Goal: Transaction & Acquisition: Purchase product/service

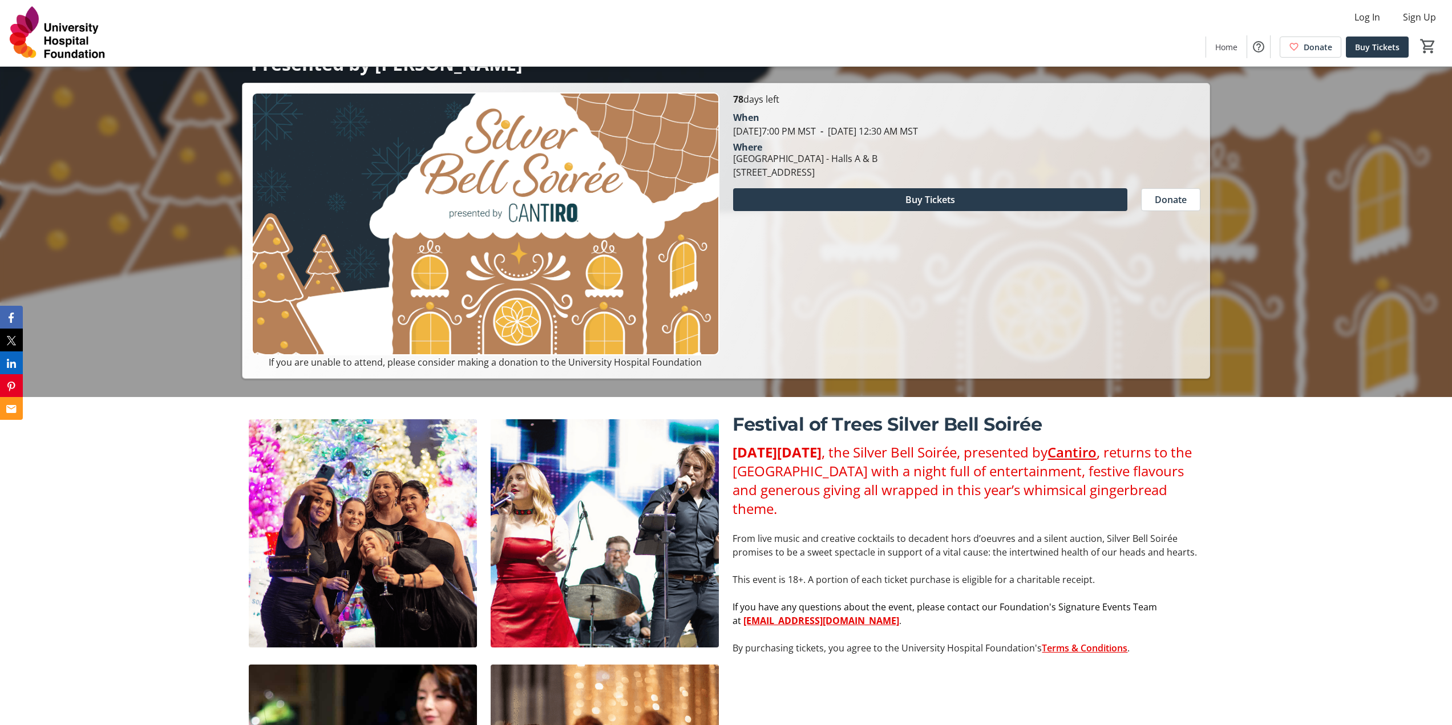
scroll to position [86, 0]
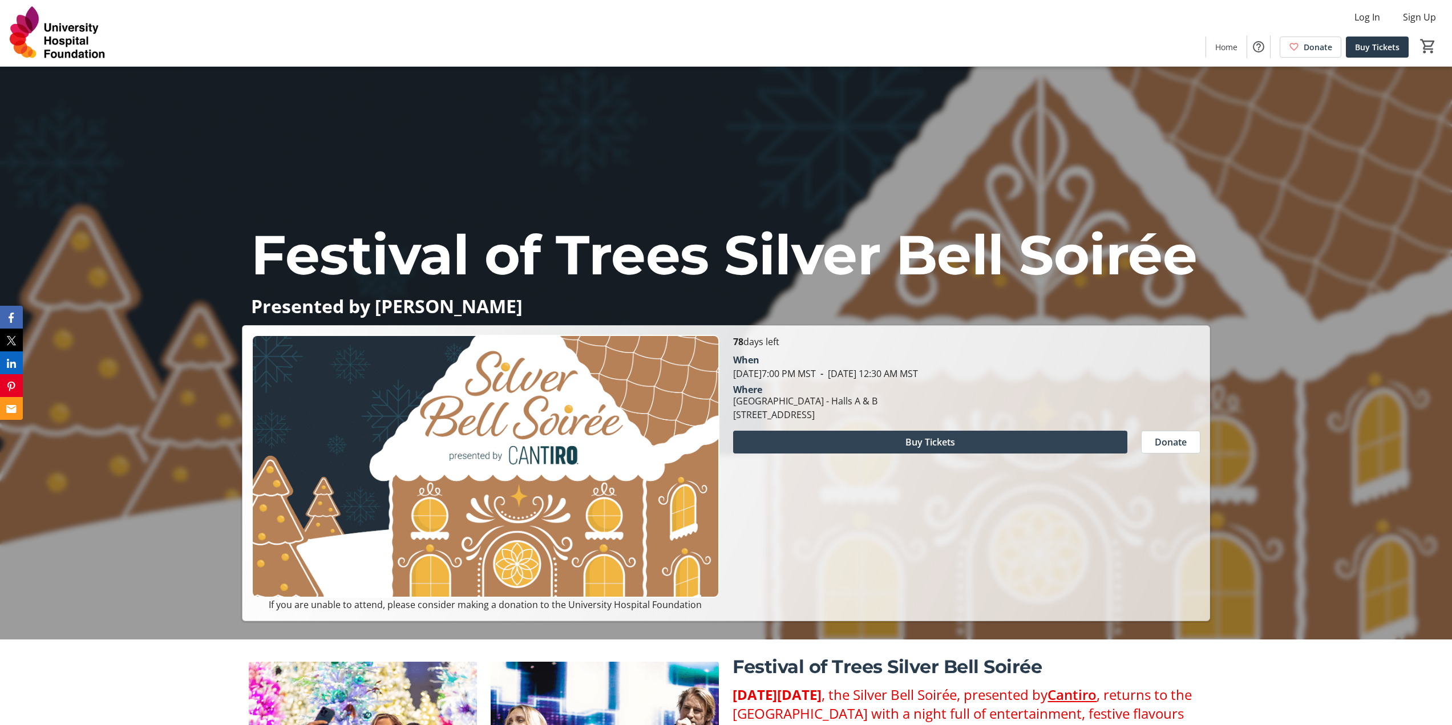
click at [876, 438] on span at bounding box center [930, 441] width 394 height 27
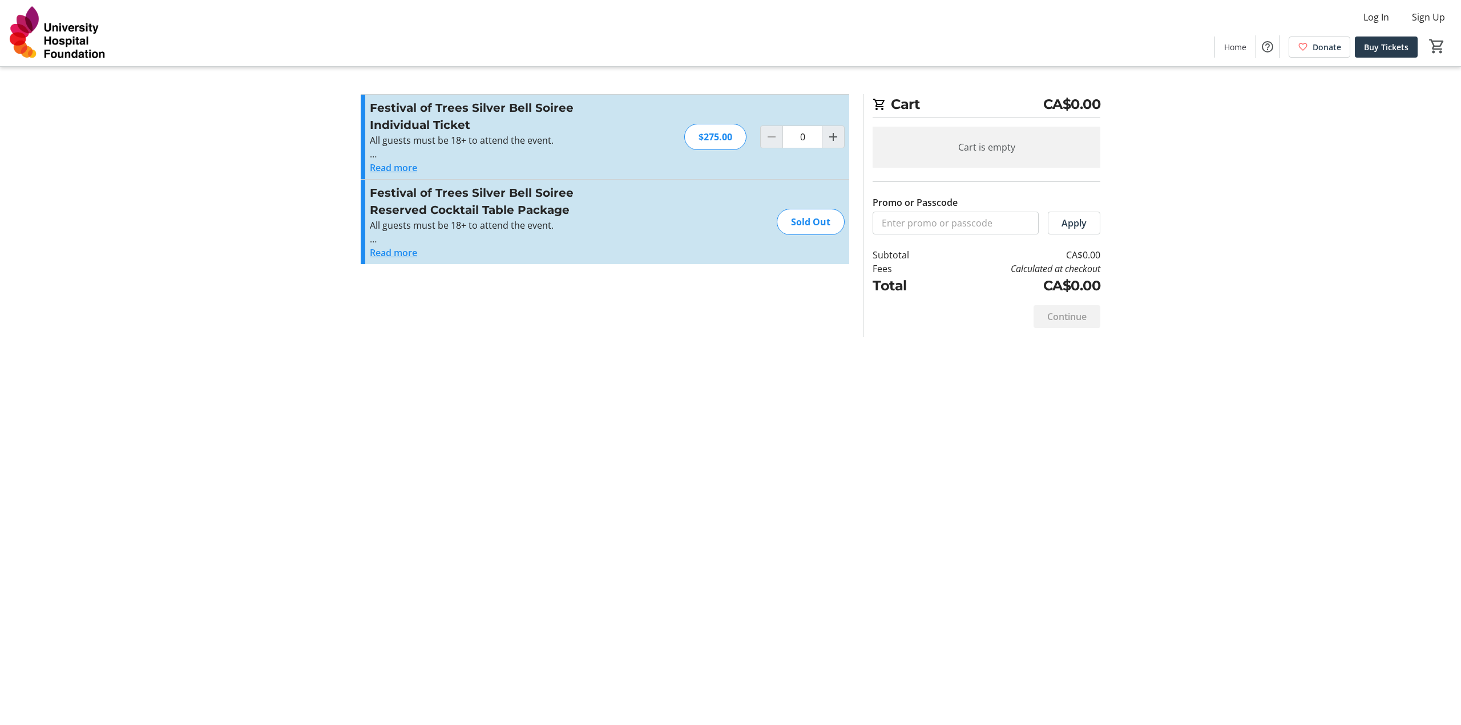
click at [409, 255] on button "Read more" at bounding box center [393, 253] width 47 height 14
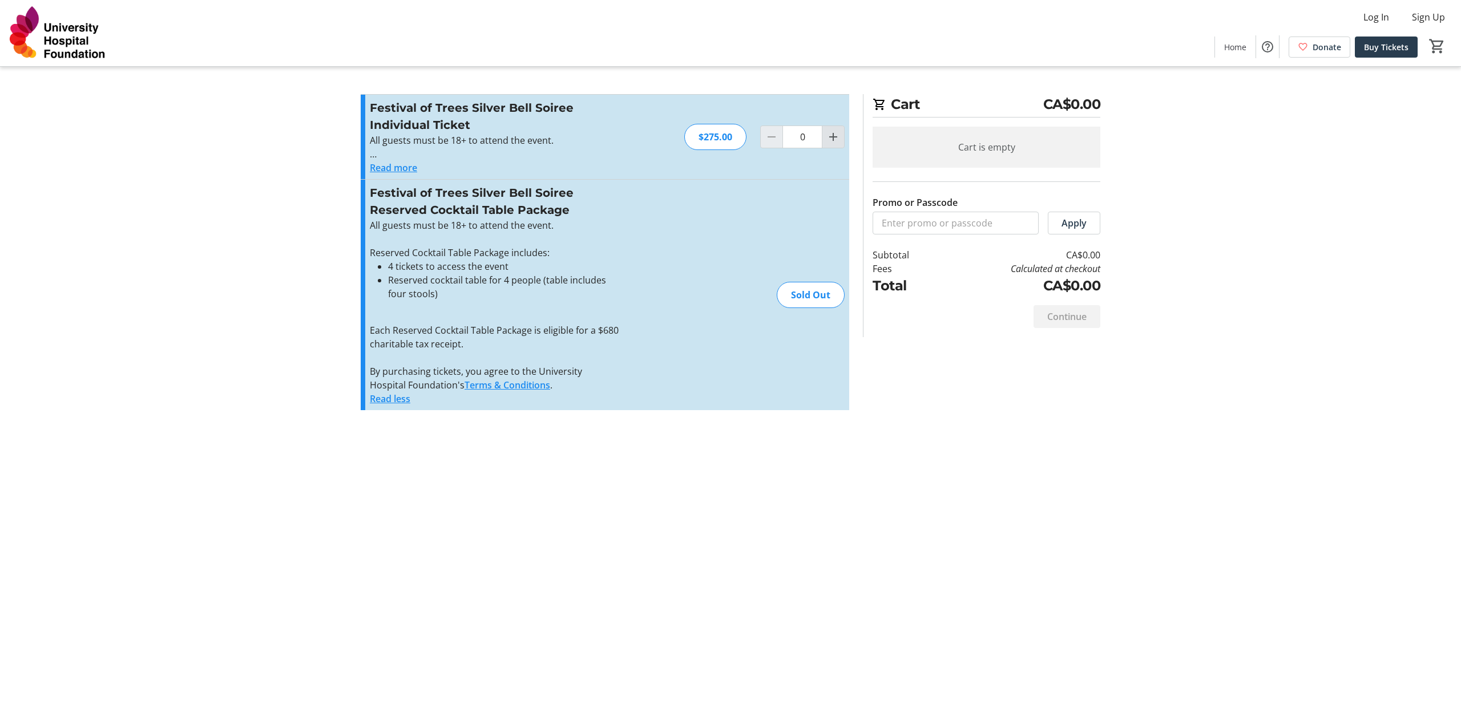
click at [835, 142] on mat-icon "Increment by one" at bounding box center [833, 137] width 14 height 14
type input "4"
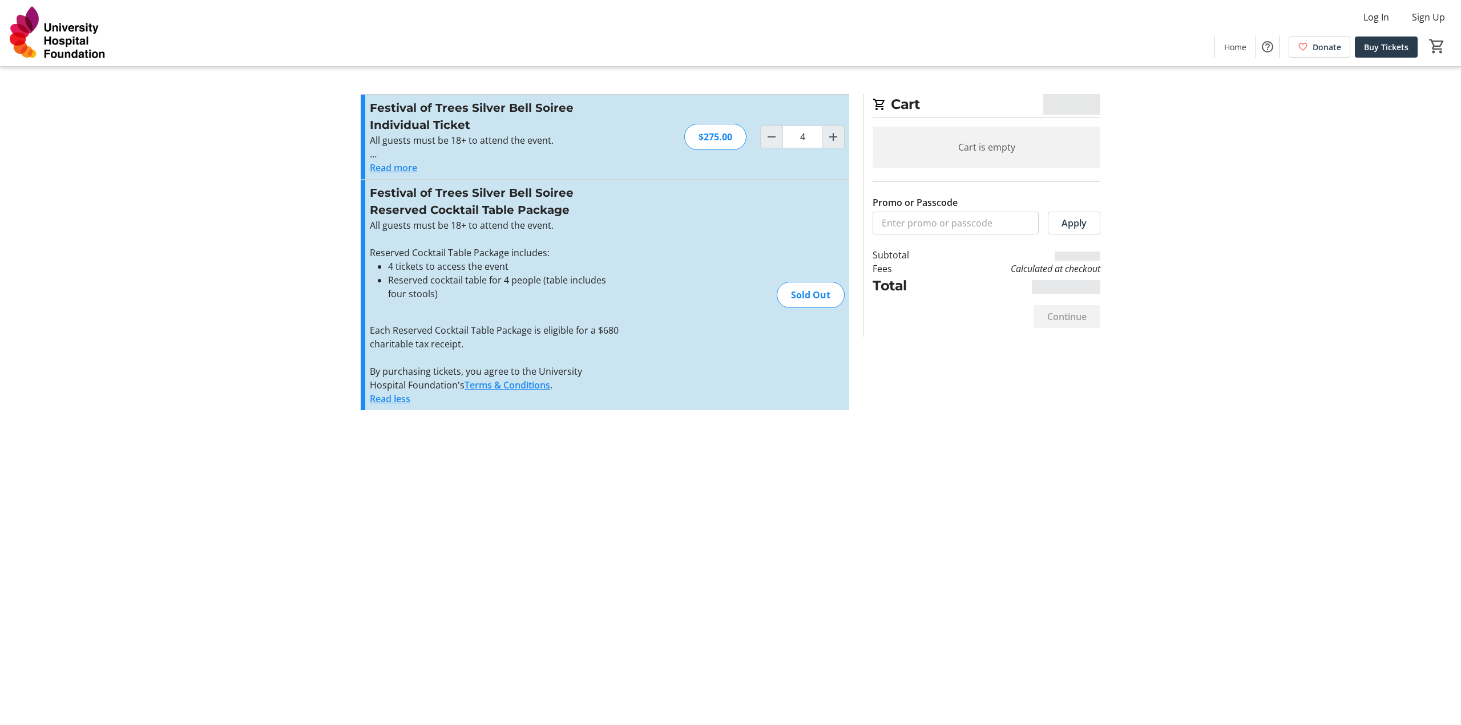
click at [561, 446] on div "Cart CA$0.00 Cart is empty Promo or Passcode Apply Subtotal Fees Calculated at …" at bounding box center [730, 362] width 753 height 725
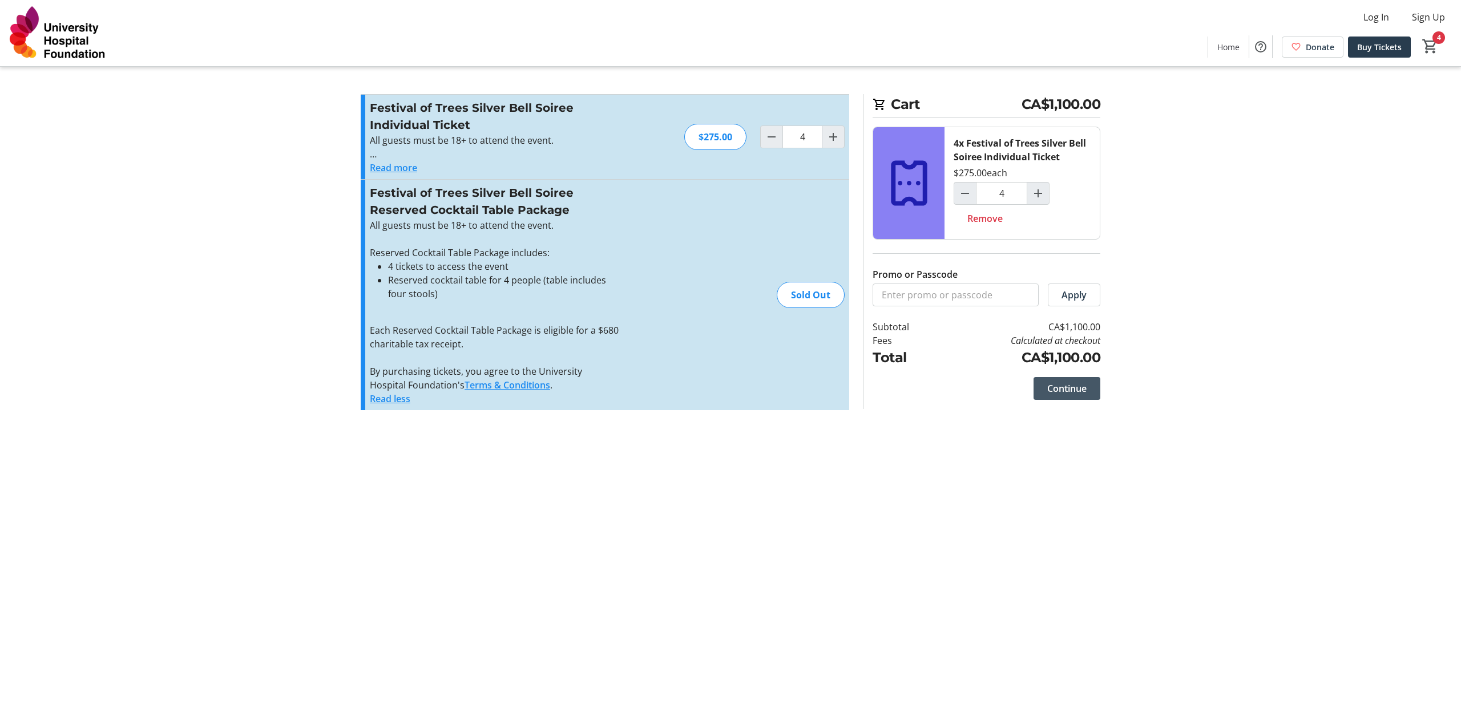
click at [1078, 395] on span "Continue" at bounding box center [1066, 389] width 39 height 14
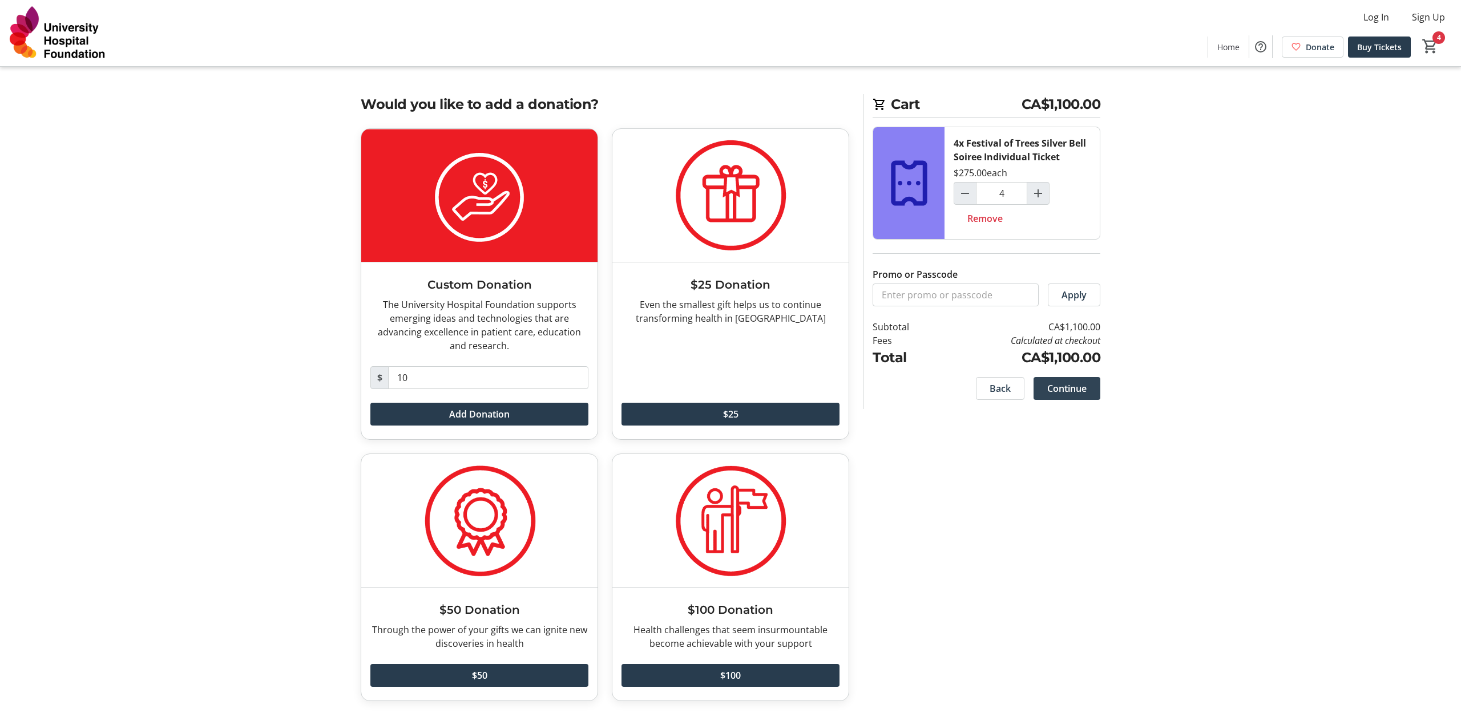
click at [1073, 388] on span "Continue" at bounding box center [1066, 389] width 39 height 14
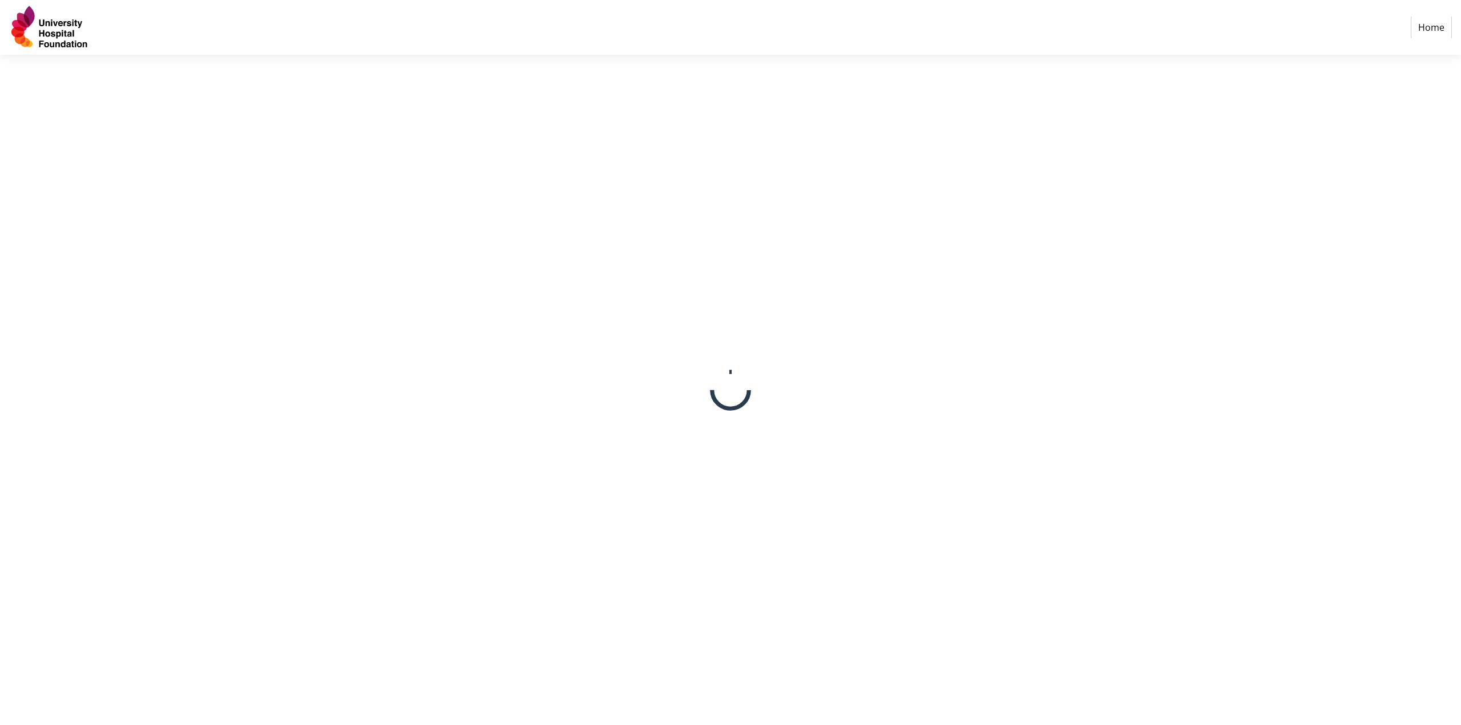
select select "CA"
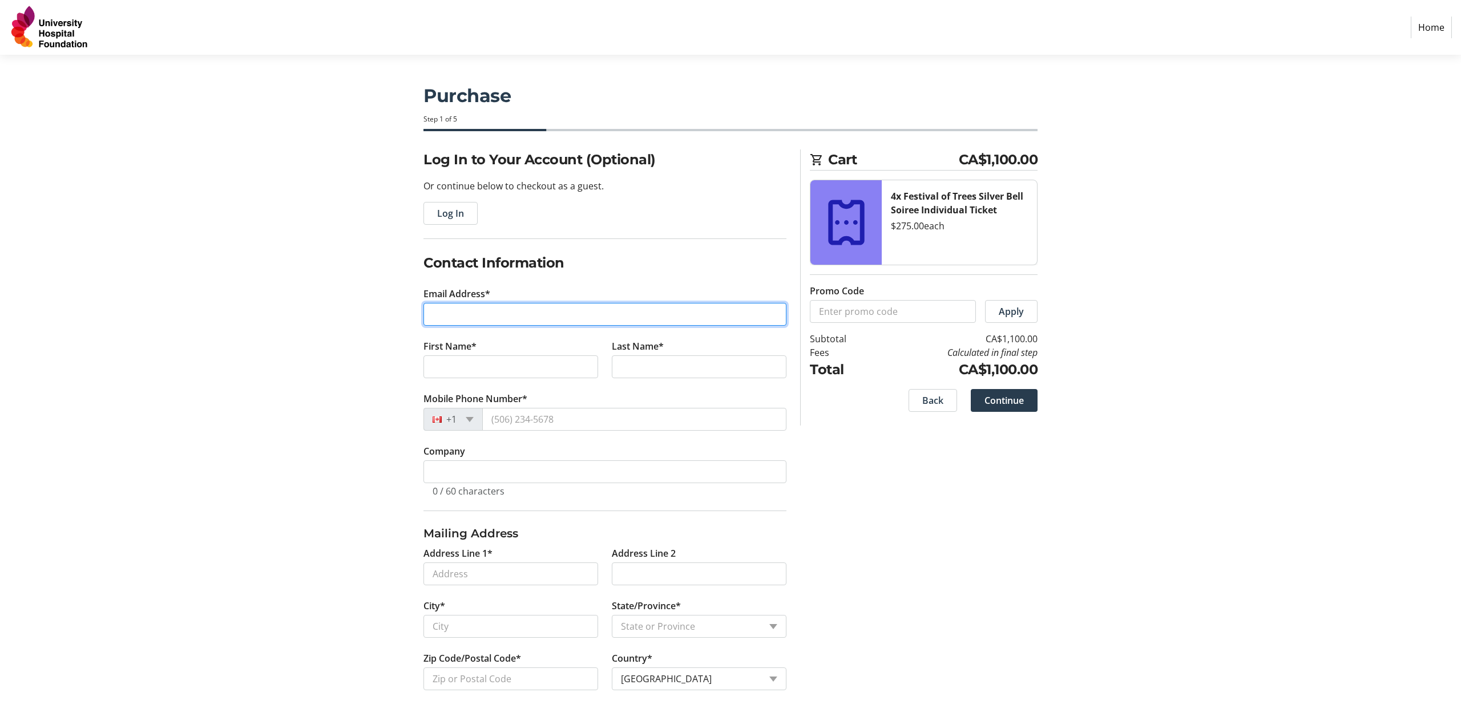
click at [457, 314] on input "Email Address*" at bounding box center [604, 314] width 363 height 23
type input "[EMAIL_ADDRESS][DOMAIN_NAME]"
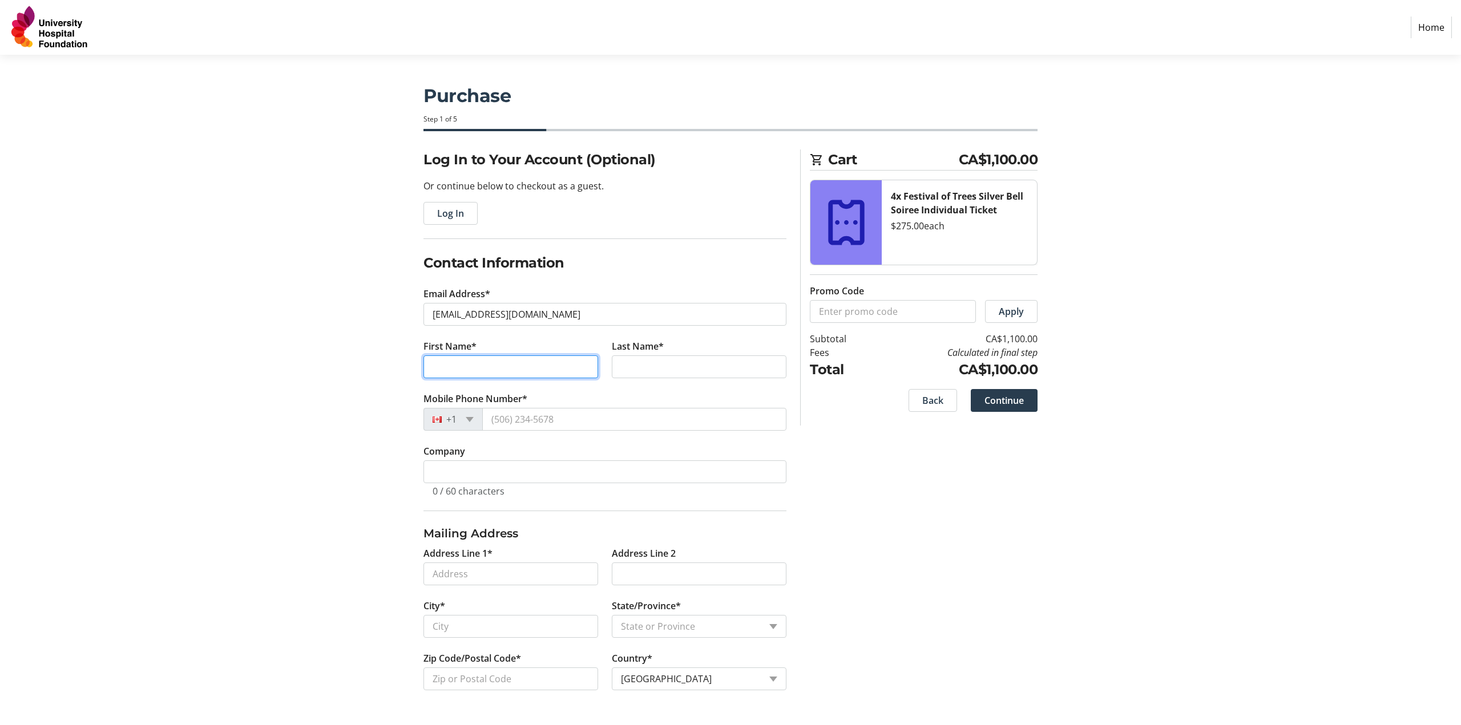
click at [474, 368] on input "First Name*" at bounding box center [510, 366] width 175 height 23
type input "Winona"
type input "[PERSON_NAME]"
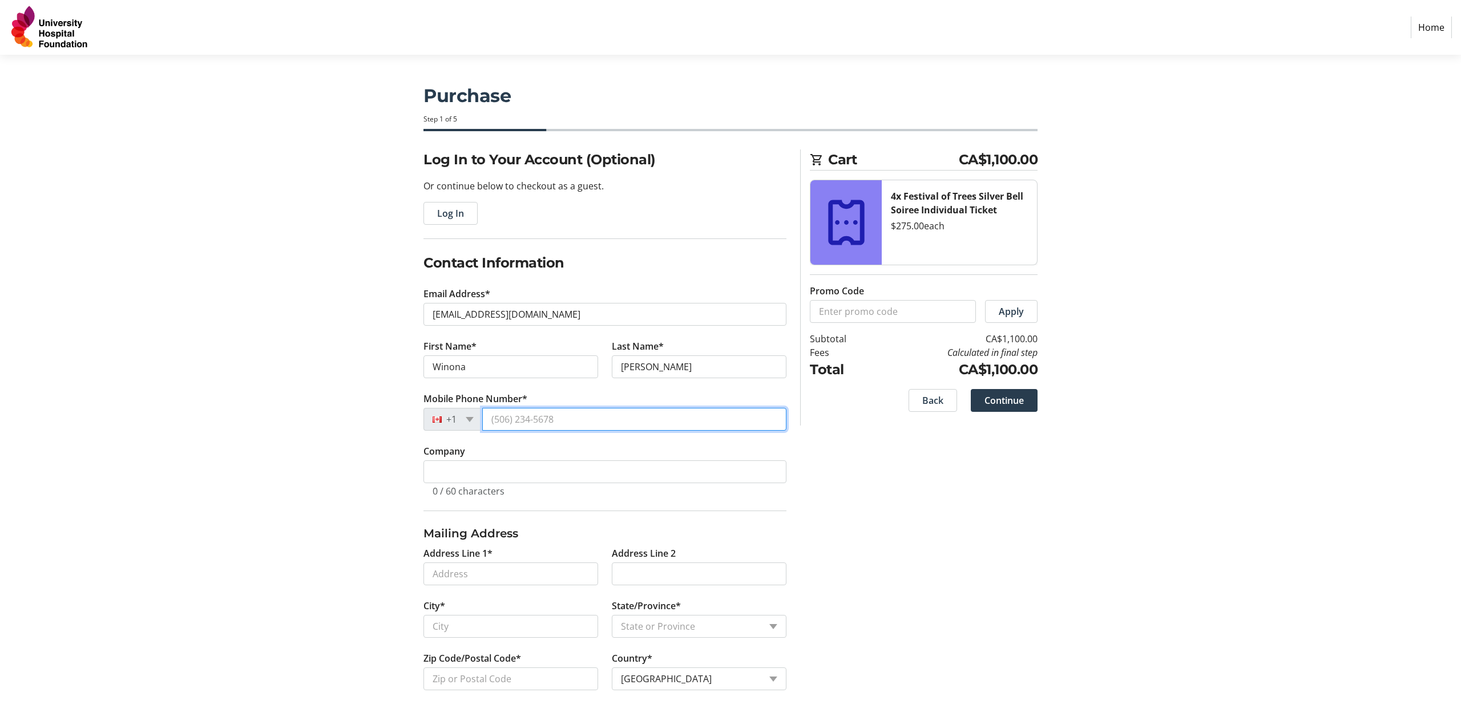
type input "[PHONE_NUMBER]"
type input "1001 - [STREET_ADDRESS]"
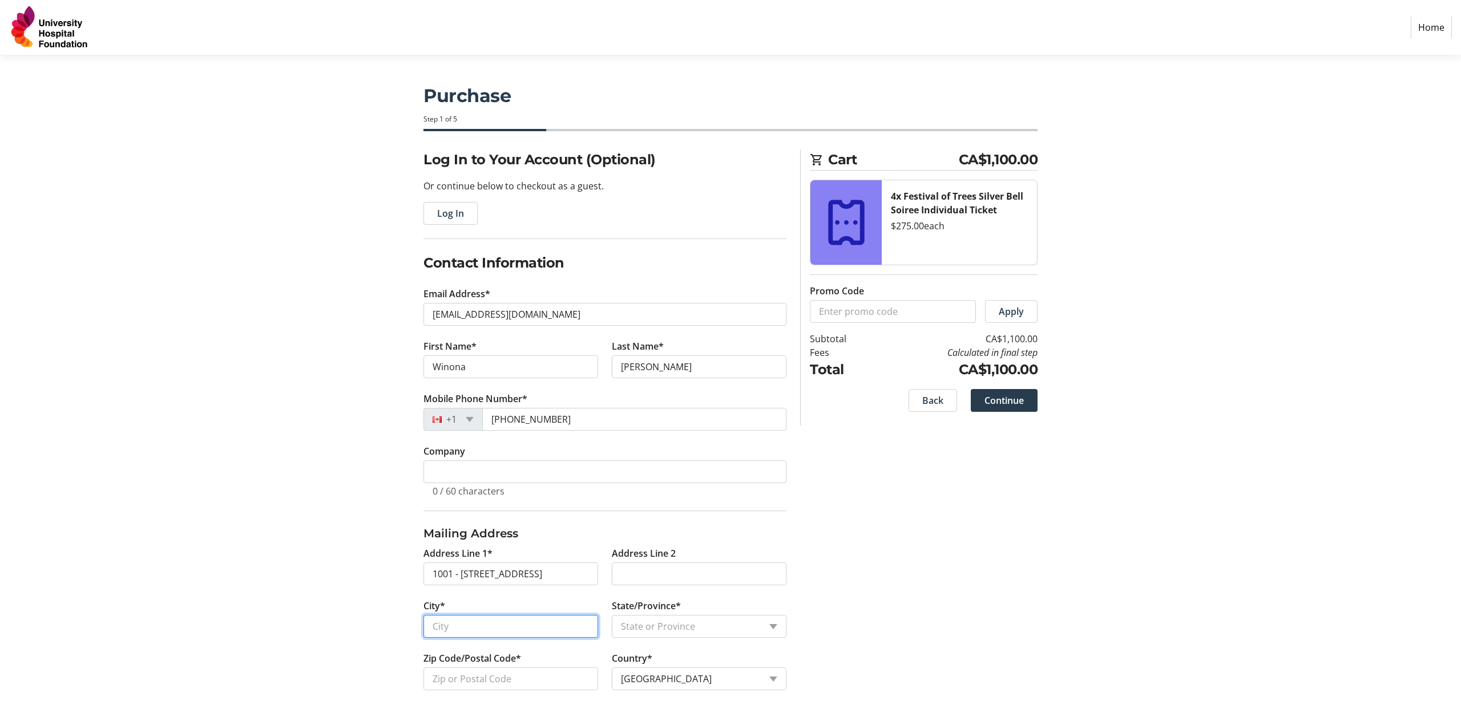
type input "[GEOGRAPHIC_DATA]"
select select "AB"
type input "T5K 0C6"
click at [309, 418] on section "Purchase Step 1 of 5 Cart CA$1,100.00 4x Festival of Trees Silver Bell Soiree I…" at bounding box center [730, 390] width 1461 height 670
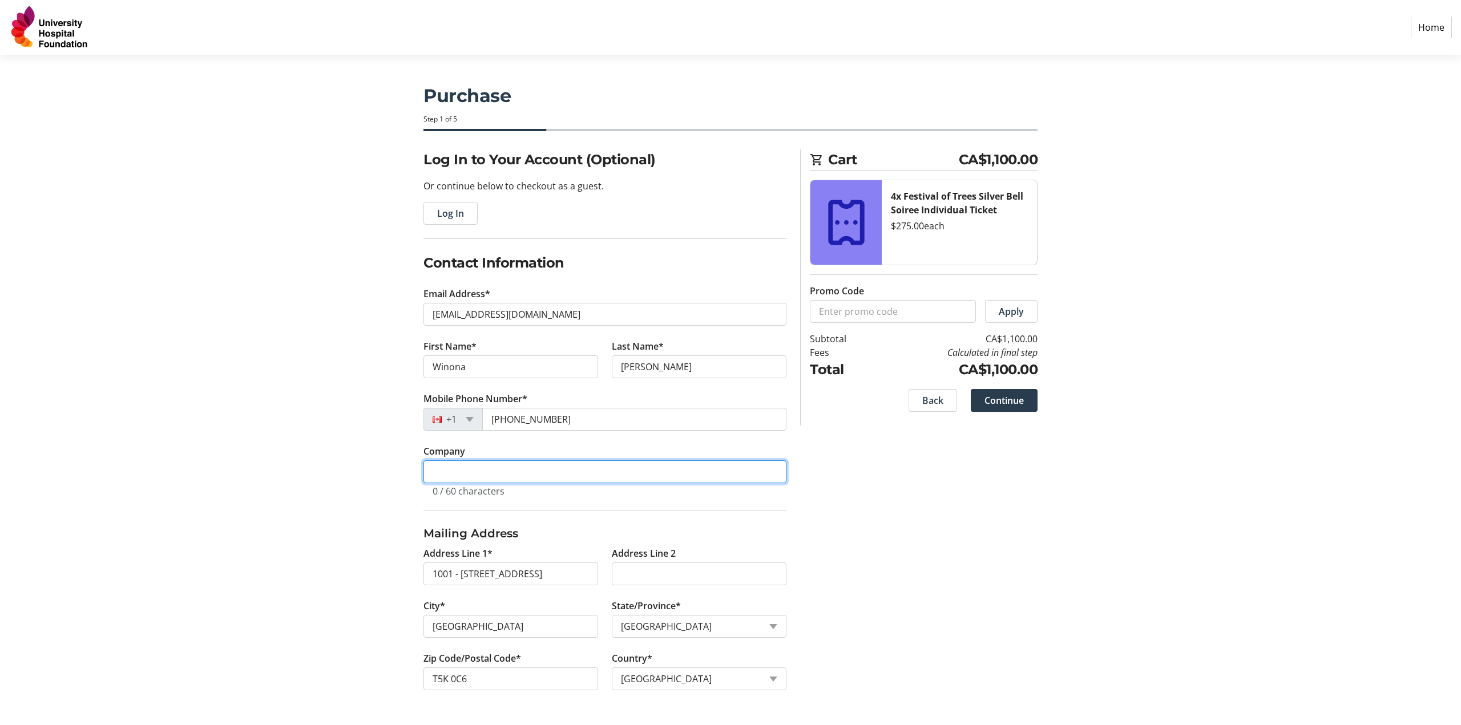
click at [448, 463] on input "Company" at bounding box center [604, 471] width 363 height 23
type input "Mercury Group Inc."
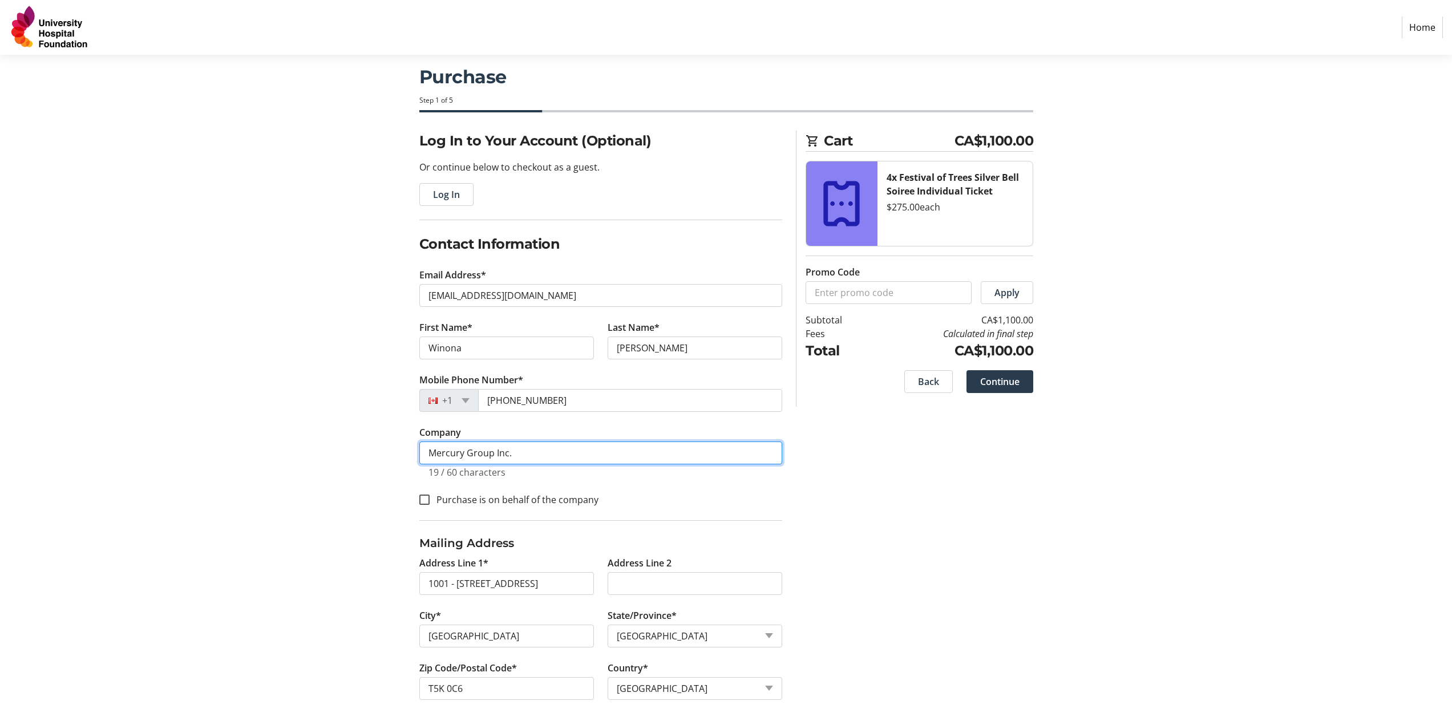
scroll to position [21, 0]
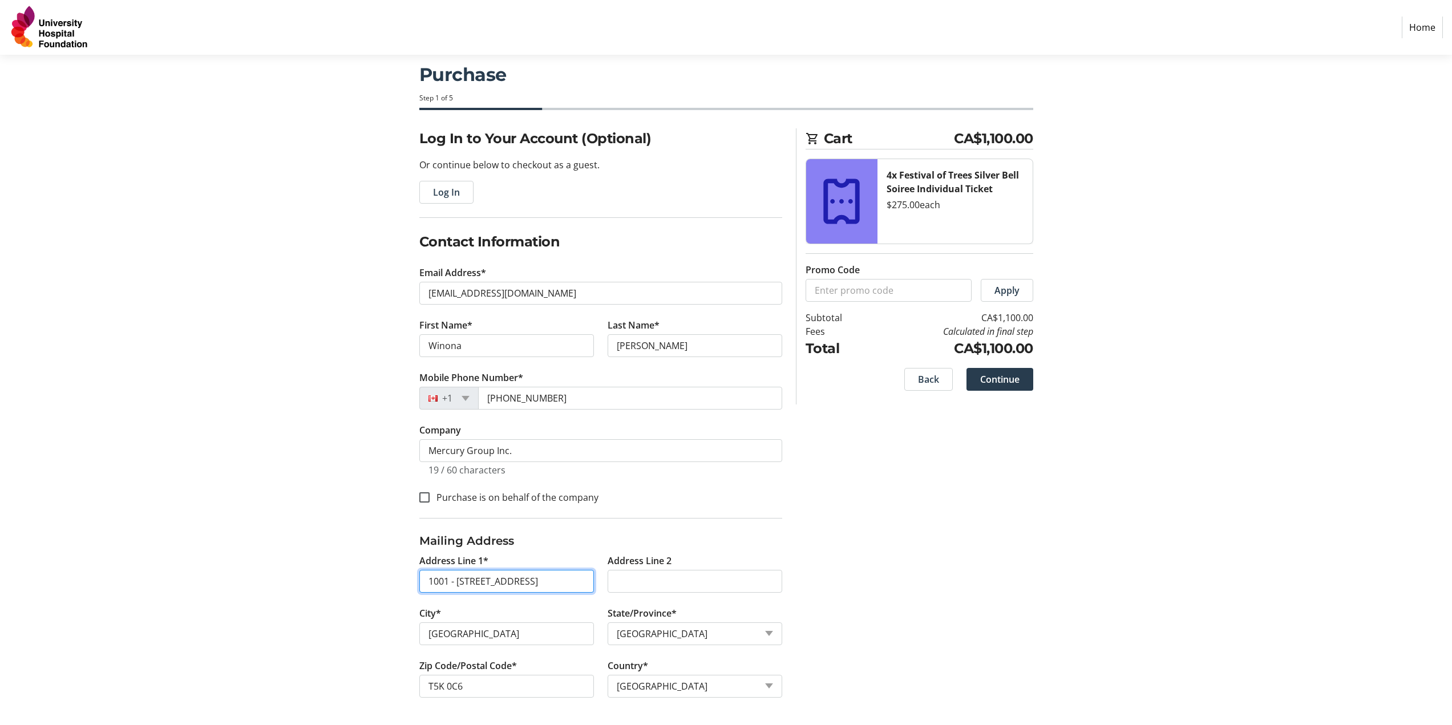
drag, startPoint x: 554, startPoint y: 585, endPoint x: -8, endPoint y: 494, distance: 569.4
click at [0, 494] on html "Home Purchase Step 1 of 5 Cart CA$1,100.00 4x Festival of Trees Silver Bell Soi…" at bounding box center [726, 352] width 1452 height 746
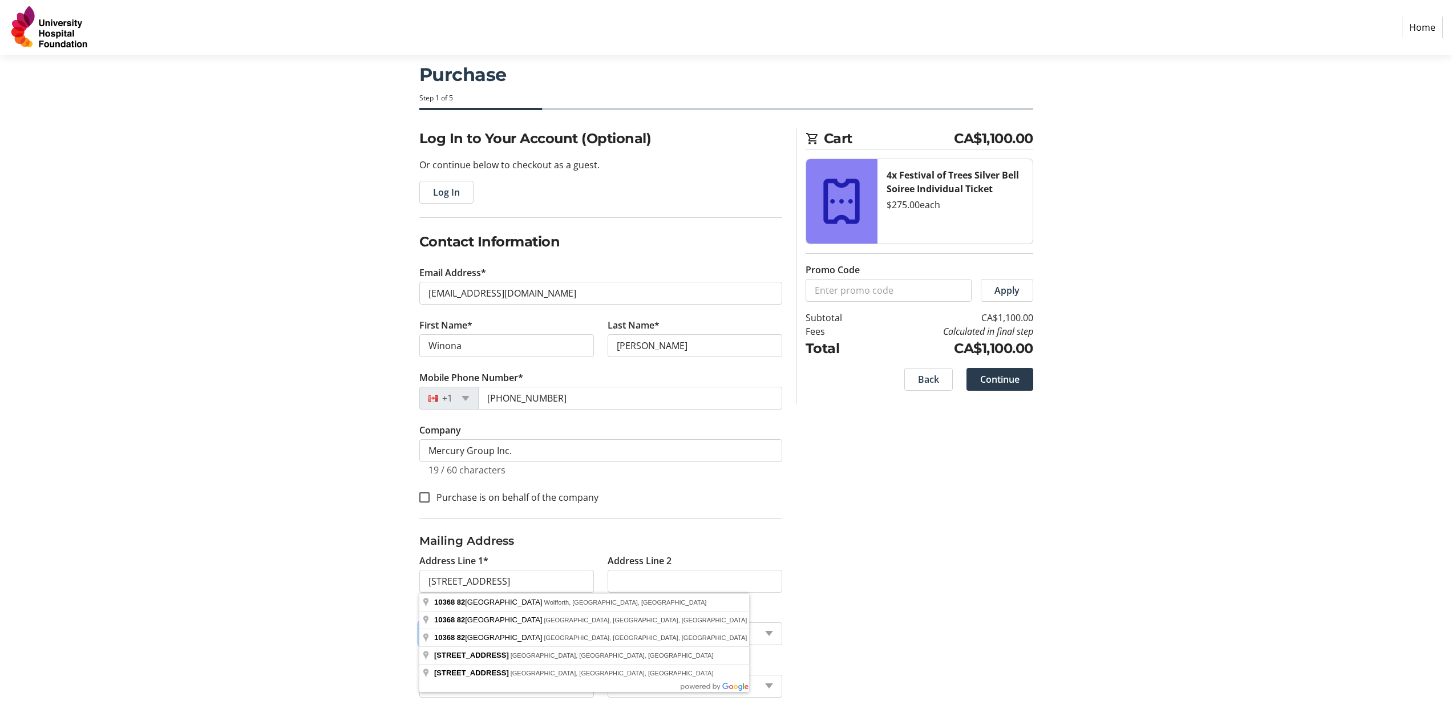
type input "[STREET_ADDRESS]"
type input "[GEOGRAPHIC_DATA]"
type input "T6E 1Z8"
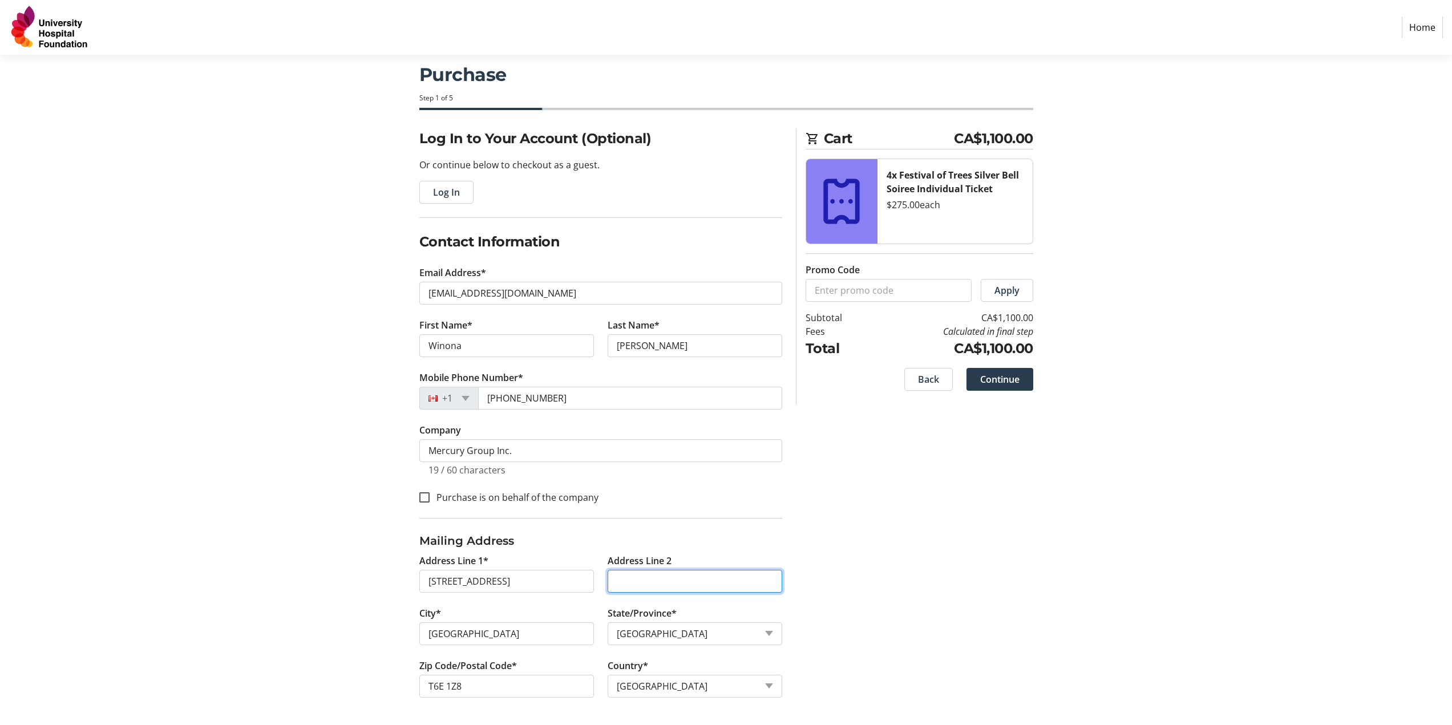
click at [635, 583] on input "Address Line 2" at bounding box center [695, 581] width 175 height 23
type input "3"
click at [430, 583] on input "[STREET_ADDRESS]" at bounding box center [506, 581] width 175 height 23
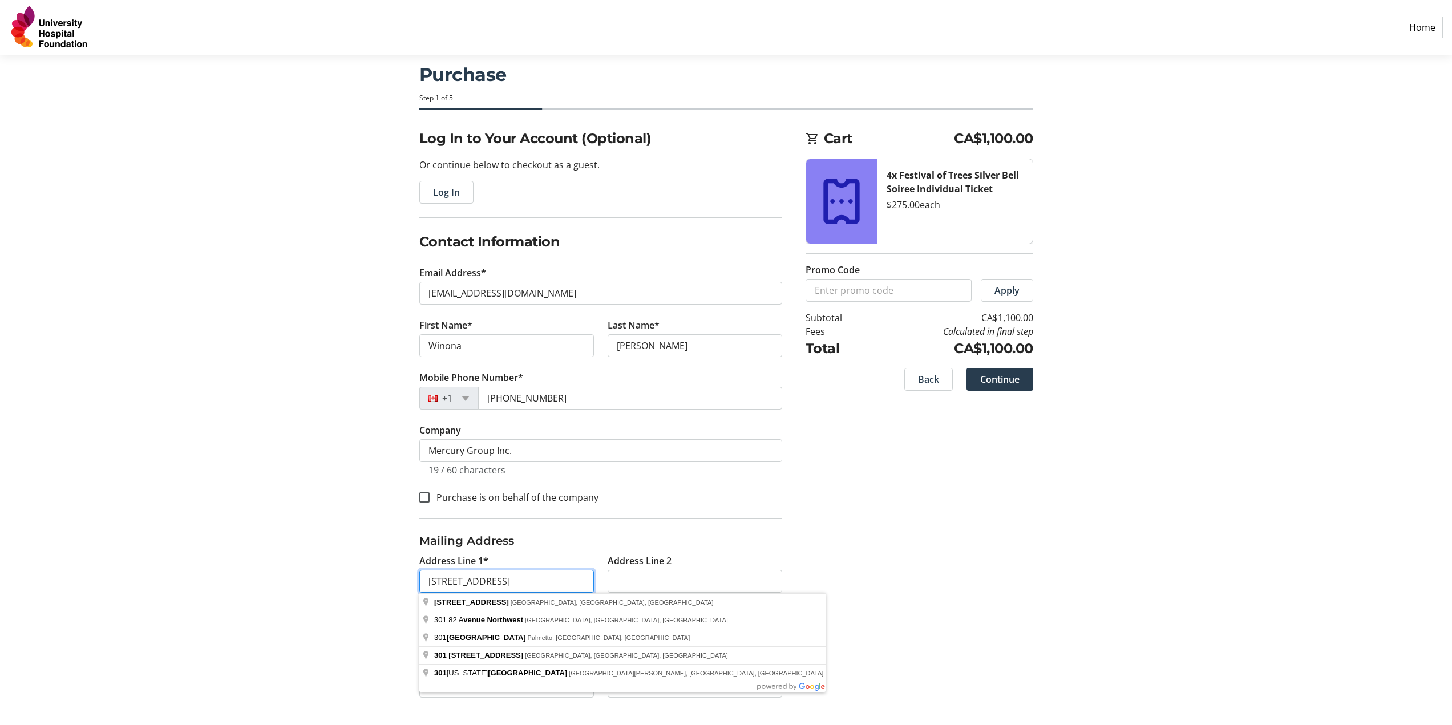
type input "[STREET_ADDRESS]"
click at [176, 561] on section "Purchase Step 1 of 5 Cart CA$1,100.00 4x Festival of Trees Silver Bell Soiree I…" at bounding box center [726, 379] width 1452 height 691
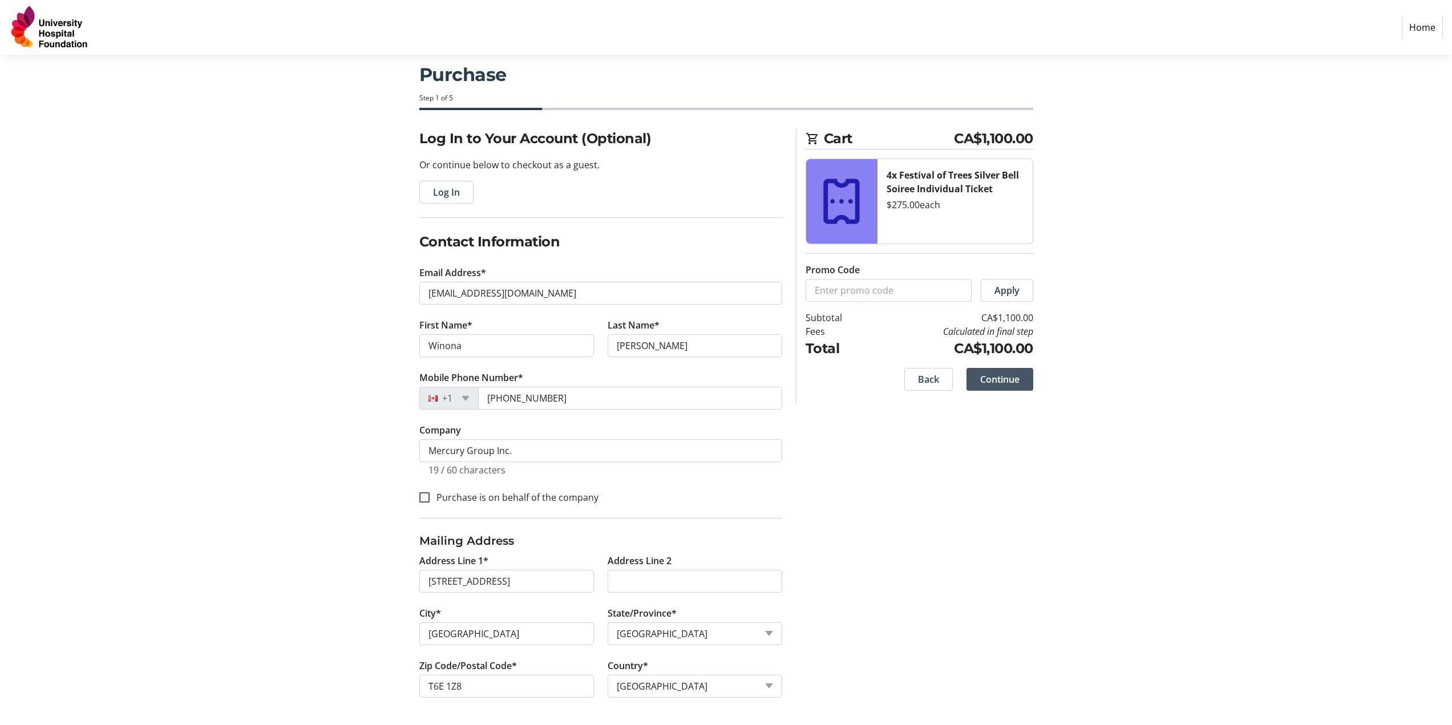
click at [1004, 381] on span "Continue" at bounding box center [999, 380] width 39 height 14
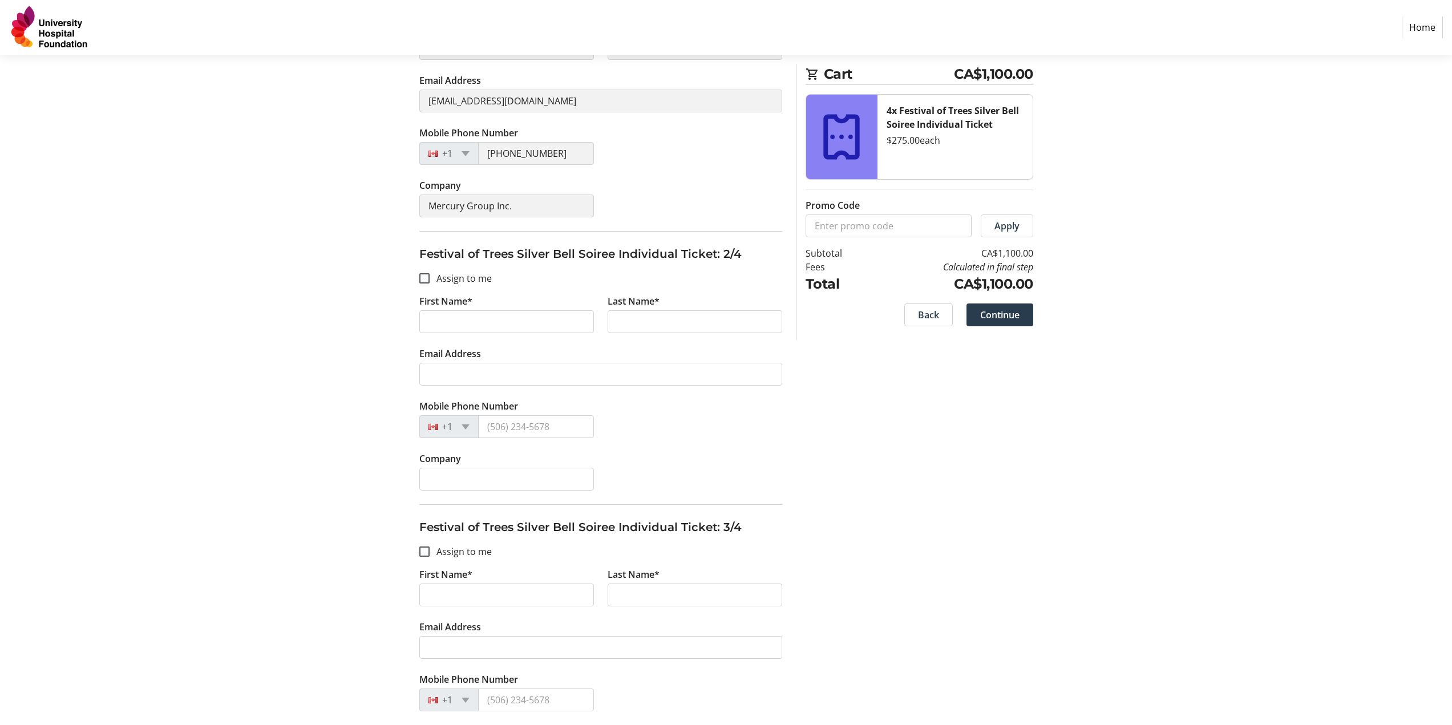
scroll to position [300, 0]
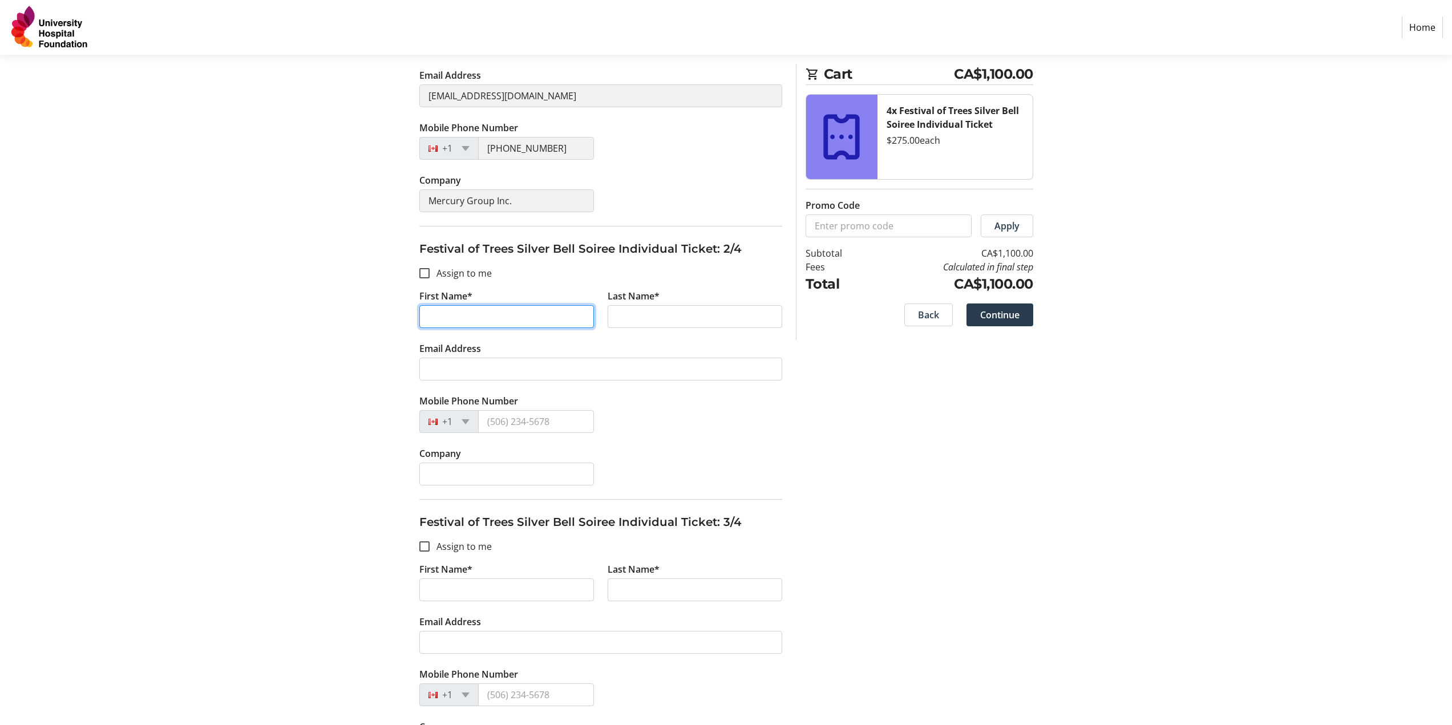
click at [490, 319] on input "First Name*" at bounding box center [506, 316] width 175 height 23
type input "[PERSON_NAME]"
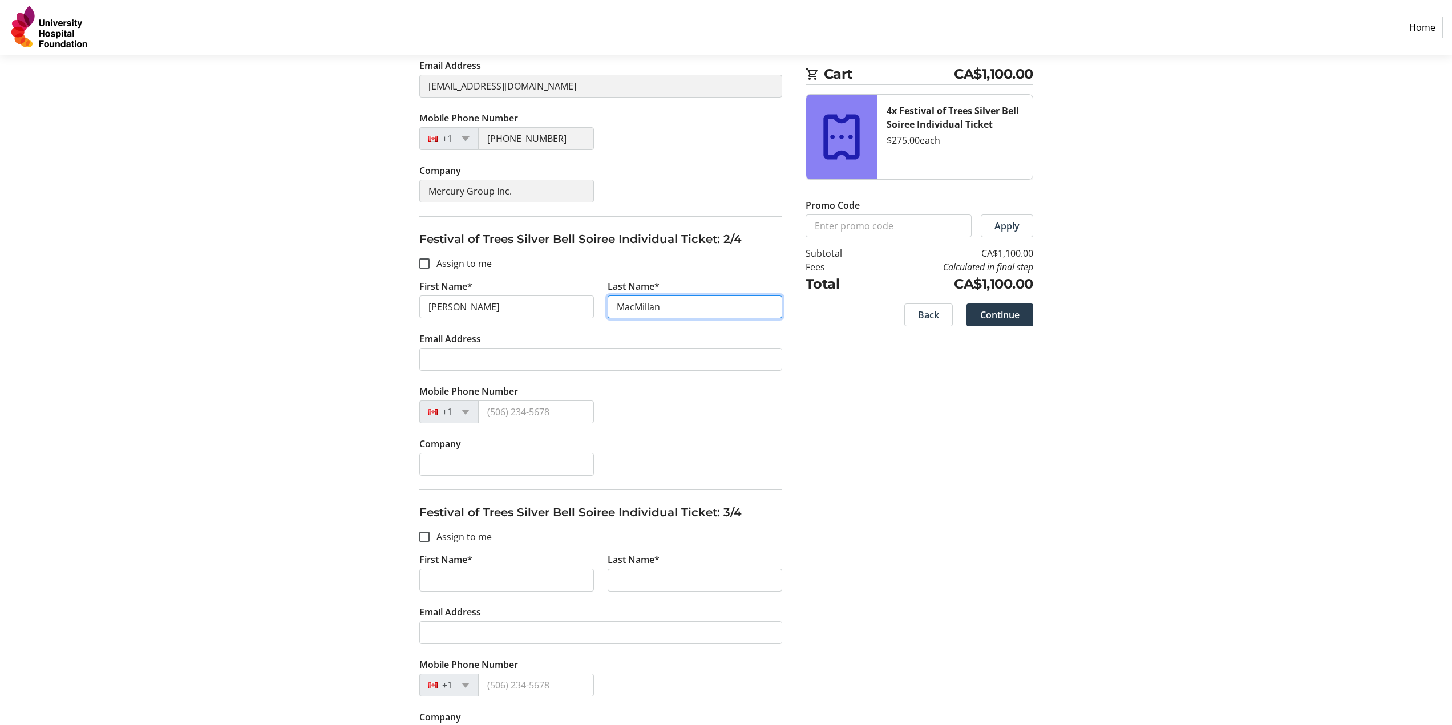
scroll to position [314, 0]
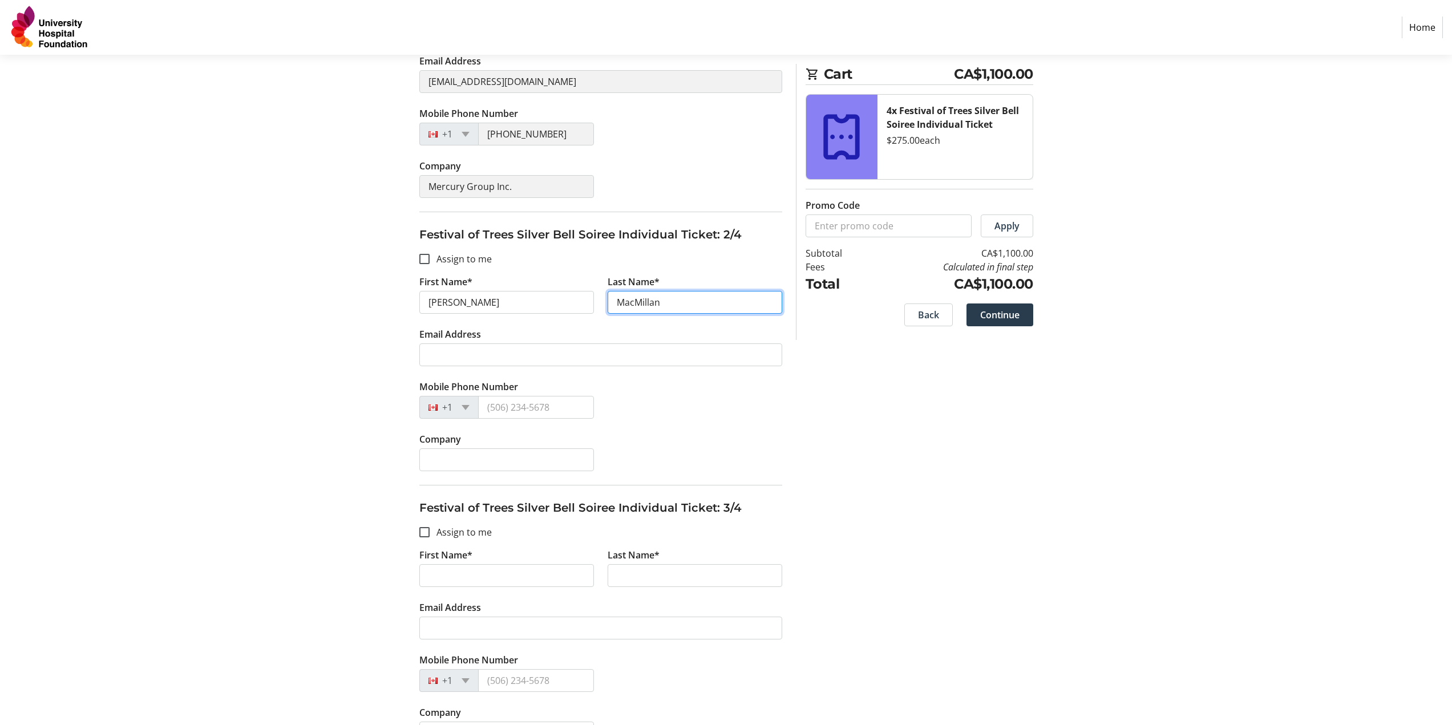
type input "MacMillan"
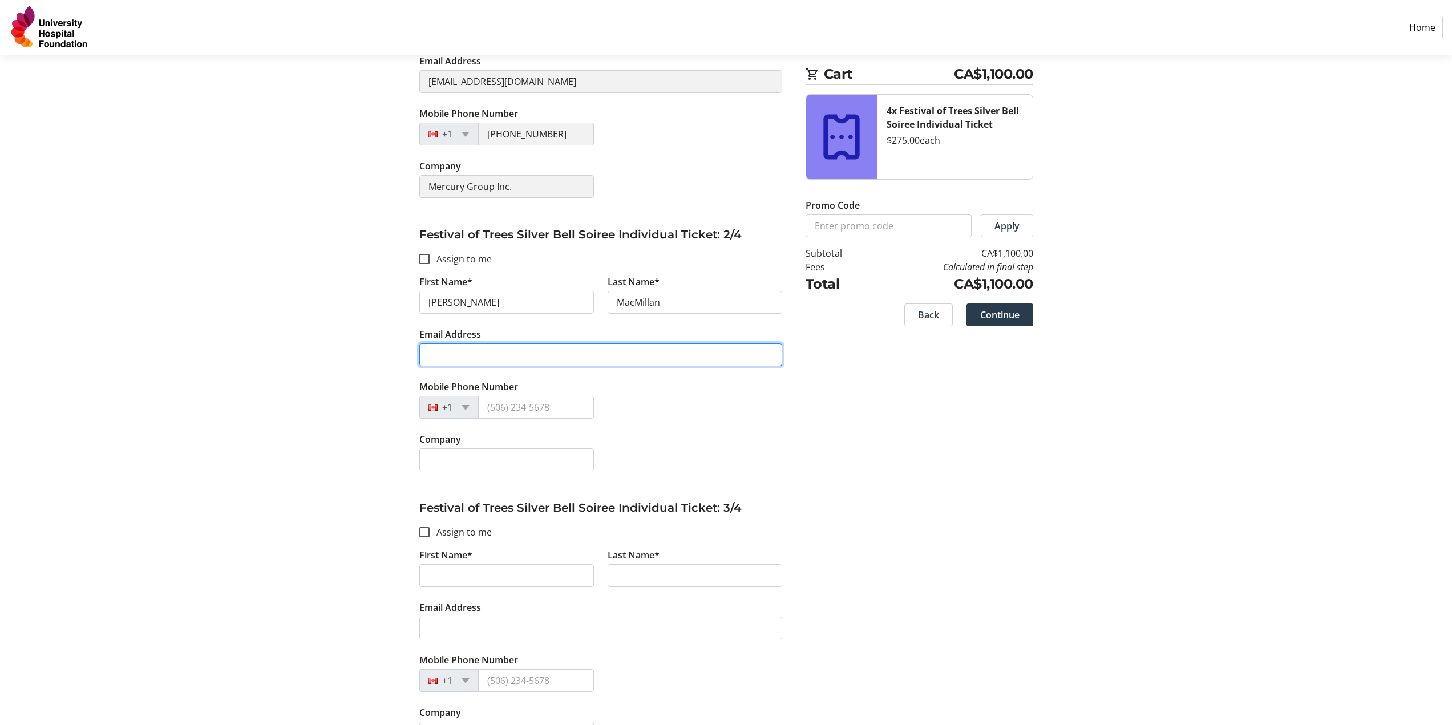
click at [536, 351] on input "Email Address" at bounding box center [600, 354] width 363 height 23
click at [337, 84] on section "Purchase Step 2 of 5 Cart CA$1,100.00 4x Festival of Trees Silver Bell Soiree I…" at bounding box center [726, 386] width 1452 height 1291
click at [474, 362] on input "Email Address" at bounding box center [600, 354] width 363 height 23
paste input "[EMAIL_ADDRESS][DOMAIN_NAME]"
type input "[EMAIL_ADDRESS][DOMAIN_NAME]"
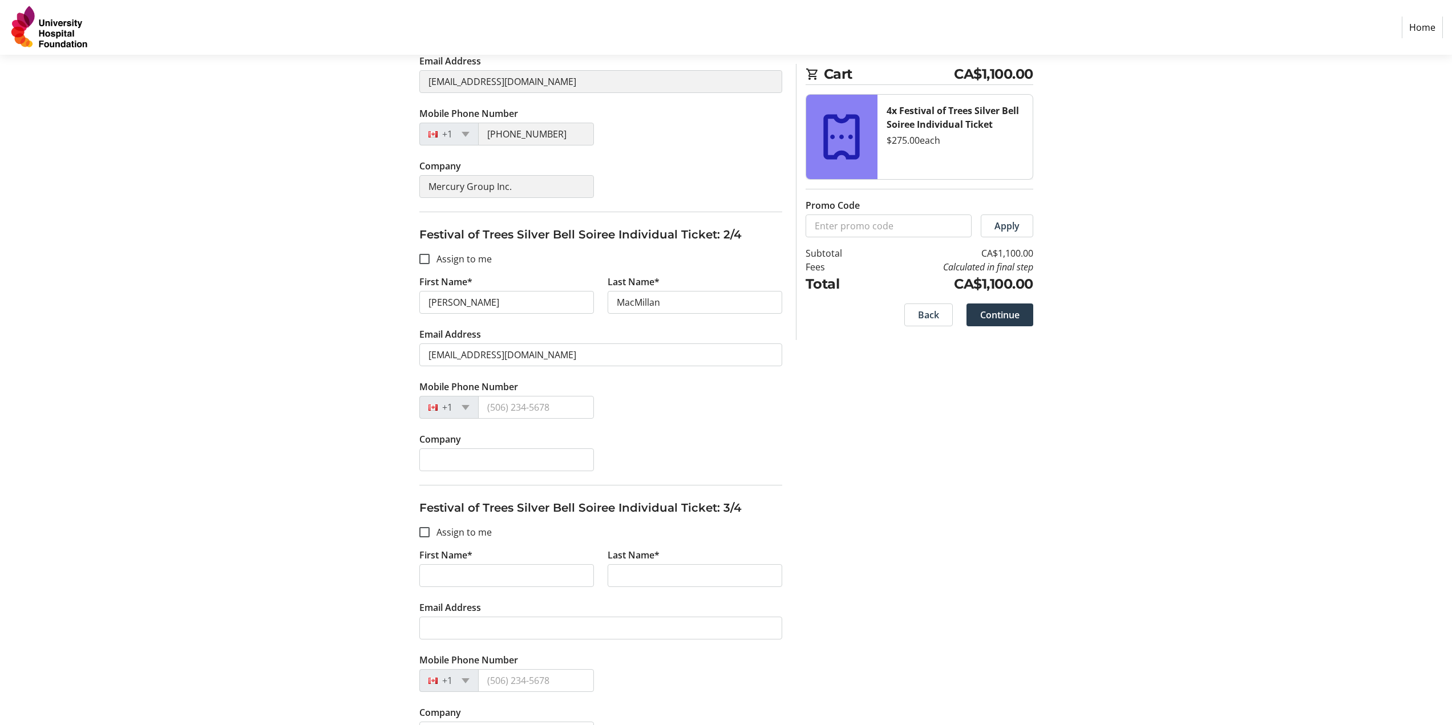
click at [339, 415] on section "Purchase Step 2 of 5 Cart CA$1,100.00 4x Festival of Trees Silver Bell Soiree I…" at bounding box center [726, 386] width 1452 height 1291
click at [502, 409] on input "Mobile Phone Number" at bounding box center [536, 407] width 116 height 23
type input "[PHONE_NUMBER]"
click at [505, 468] on input "Company" at bounding box center [506, 459] width 175 height 23
click at [472, 460] on input "Mercury group" at bounding box center [506, 459] width 175 height 23
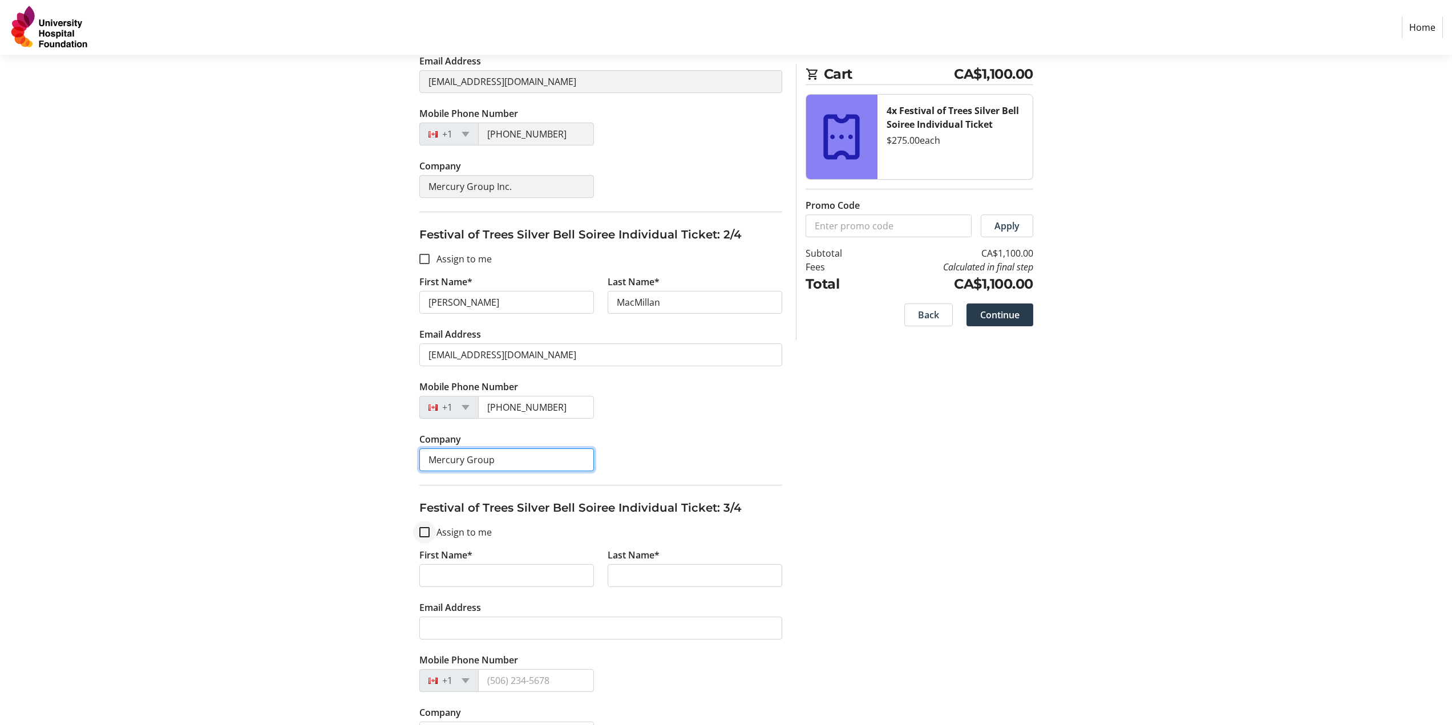
type input "Mercury Group"
click at [423, 531] on input "Assign to me" at bounding box center [424, 532] width 10 height 10
checkbox input "true"
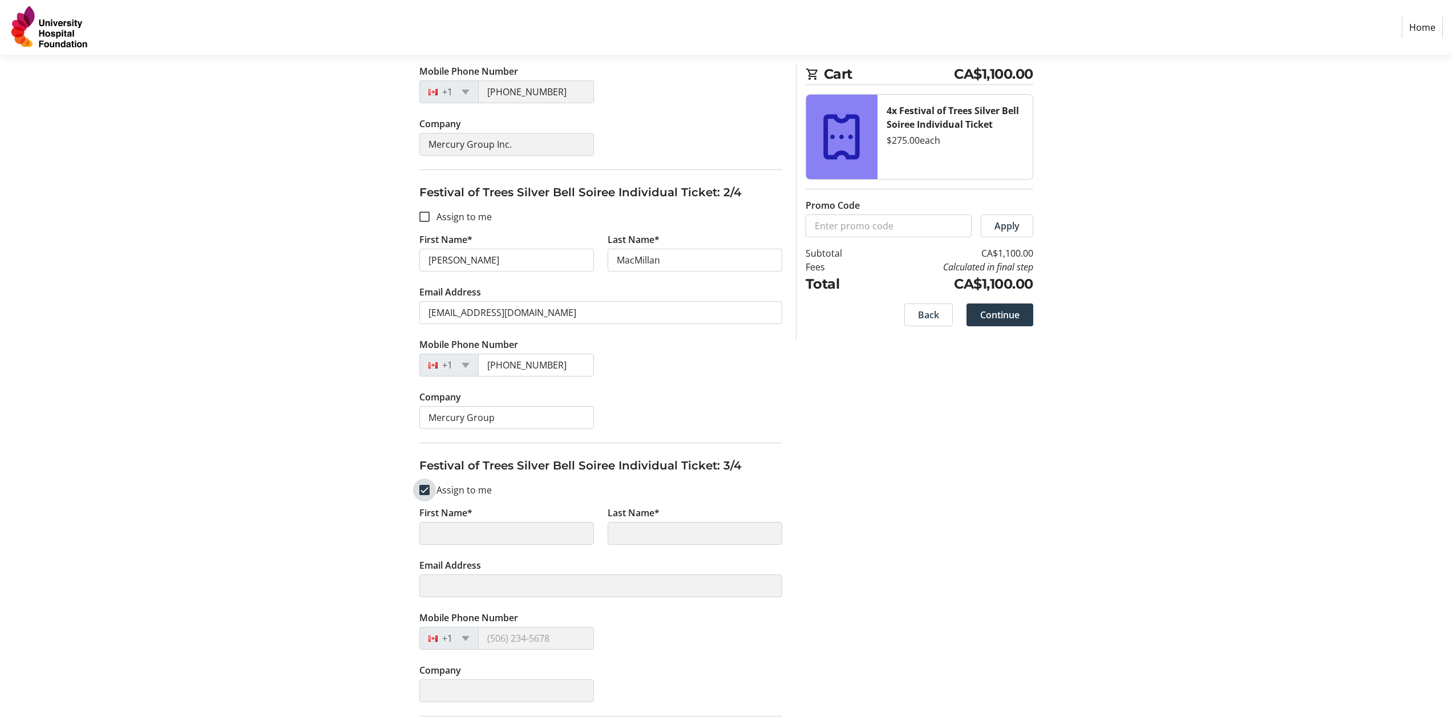
type input "Winona"
type input "[PERSON_NAME]"
type input "[EMAIL_ADDRESS][DOMAIN_NAME]"
type input "[PHONE_NUMBER]"
type input "Mercury Group Inc."
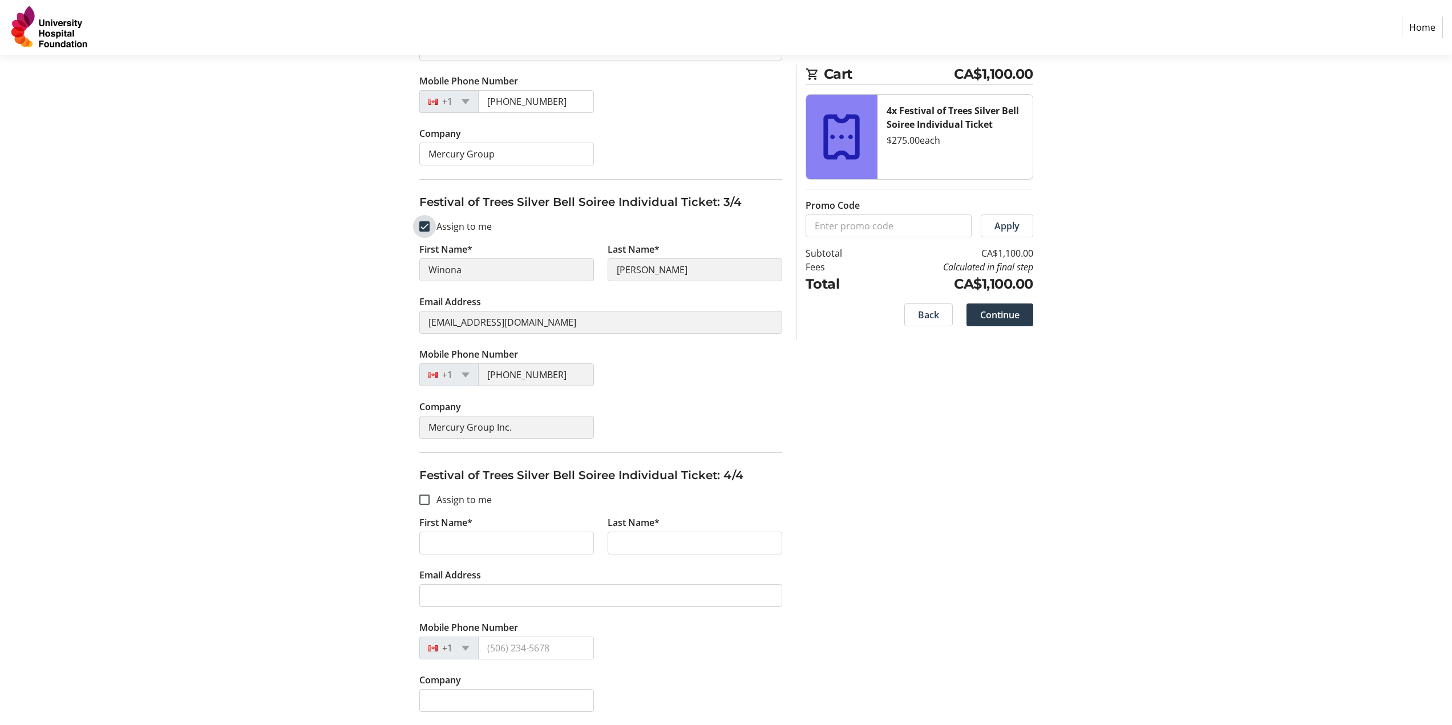
scroll to position [620, 0]
click at [422, 500] on input "Assign to me" at bounding box center [424, 499] width 10 height 10
checkbox input "true"
type input "Winona"
type input "[PERSON_NAME]"
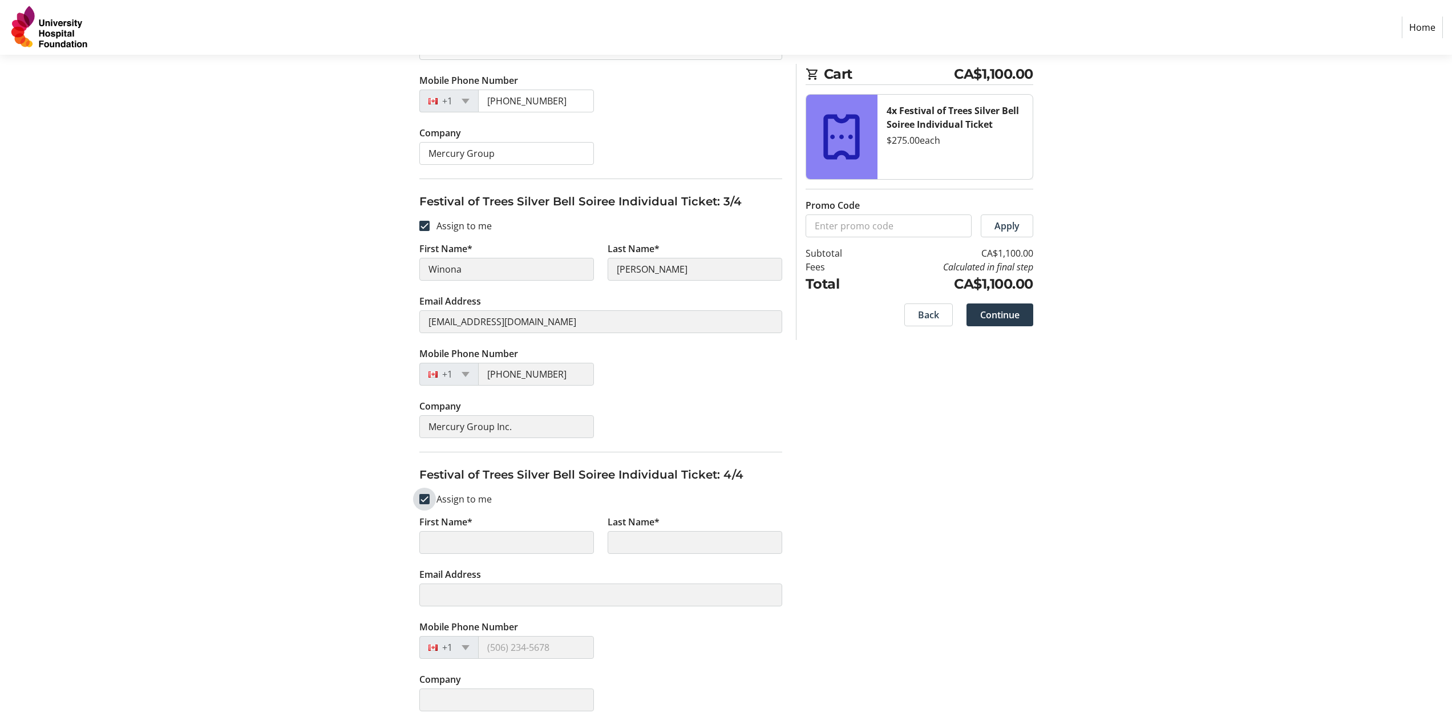
type input "[EMAIL_ADDRESS][DOMAIN_NAME]"
type input "[PHONE_NUMBER]"
type input "Mercury Group Inc."
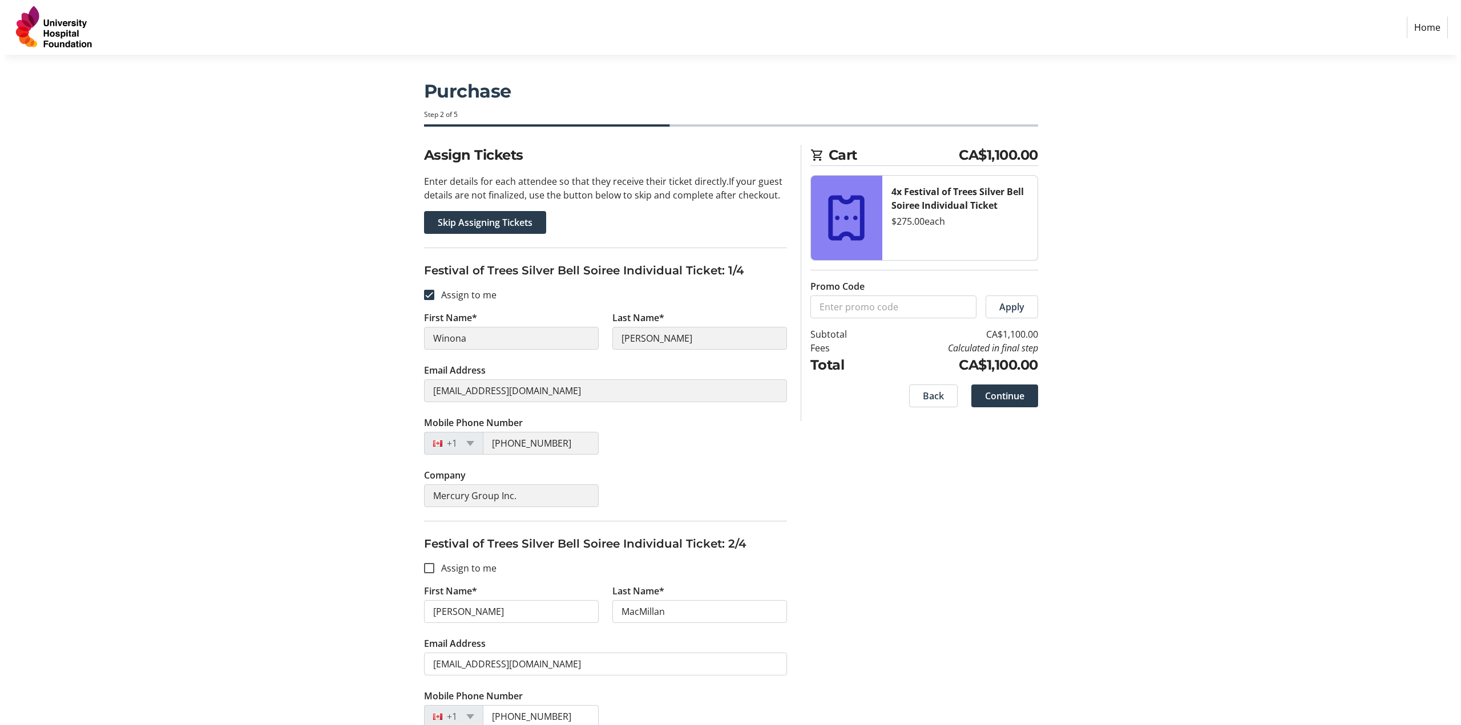
scroll to position [0, 0]
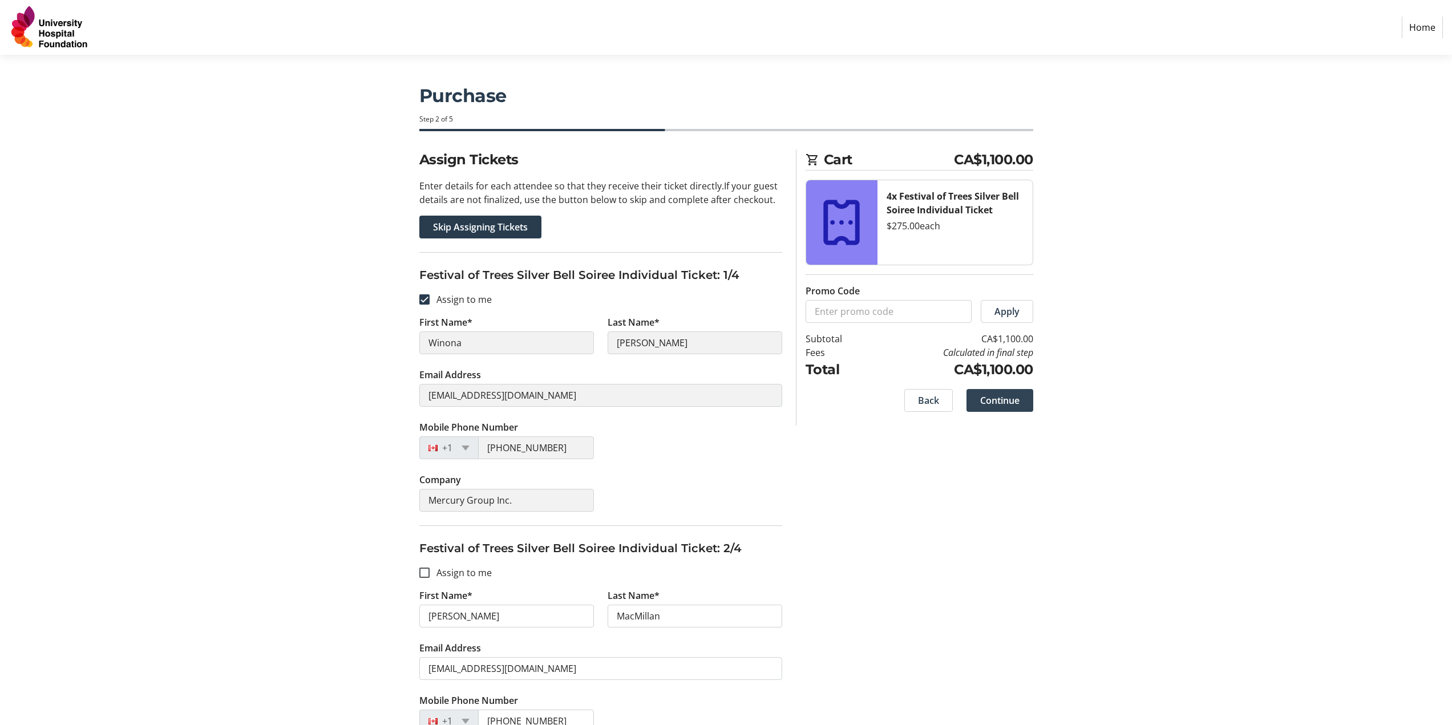
click at [1018, 396] on span "Continue" at bounding box center [999, 401] width 39 height 14
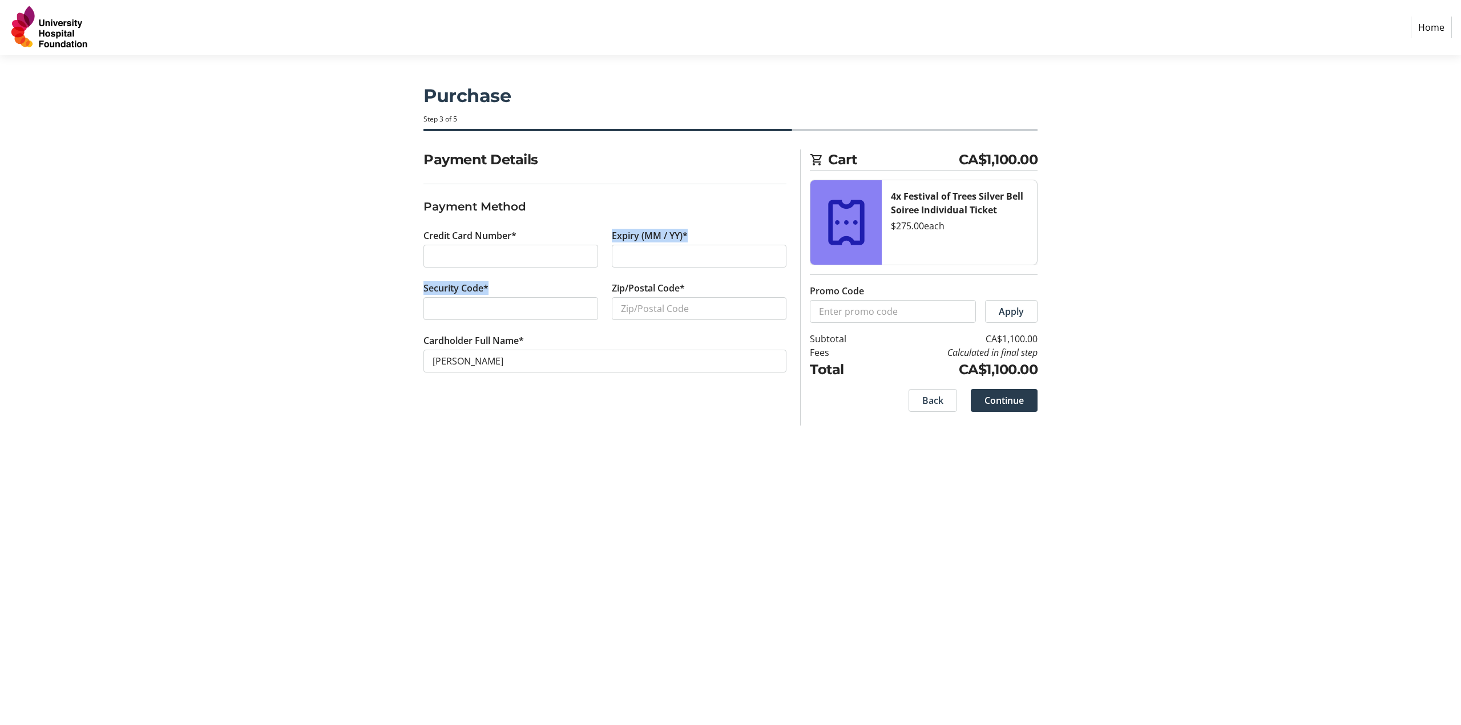
drag, startPoint x: 488, startPoint y: 316, endPoint x: 242, endPoint y: 275, distance: 249.8
click at [242, 275] on section "Purchase Step 3 of 5 Cart CA$1,100.00 4x Festival of Trees Silver Bell Soiree I…" at bounding box center [730, 390] width 1461 height 670
click at [520, 316] on div at bounding box center [510, 308] width 175 height 23
click at [703, 319] on input "Zip/Postal Code*" at bounding box center [699, 308] width 175 height 23
type input "T6E1Z8"
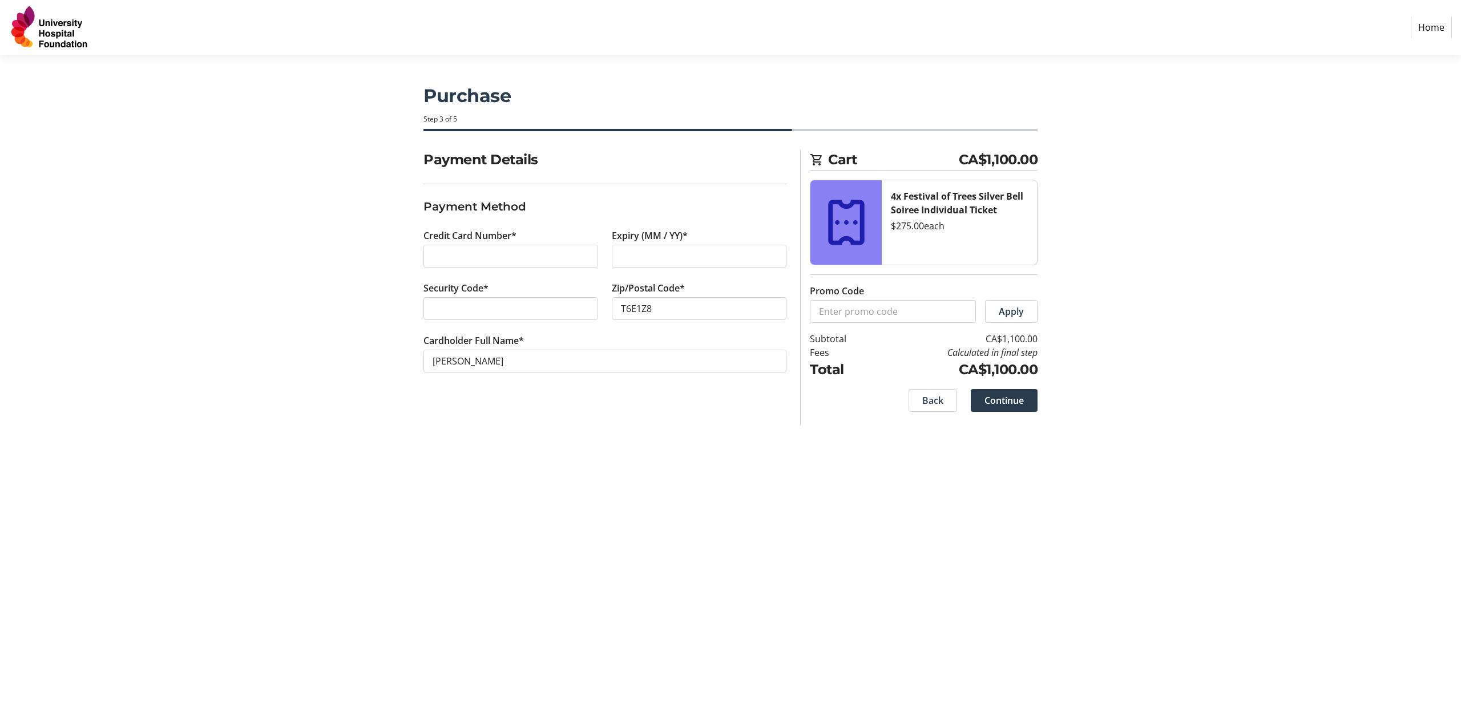
click at [500, 455] on div "Purchase Step 3 of 5 Cart CA$1,100.00 4x Festival of Trees Silver Bell Soiree I…" at bounding box center [730, 390] width 753 height 670
click at [547, 366] on input "[PERSON_NAME]" at bounding box center [604, 361] width 363 height 23
type input "[PERSON_NAME] Susut"
click at [1011, 401] on span "Continue" at bounding box center [1003, 401] width 39 height 14
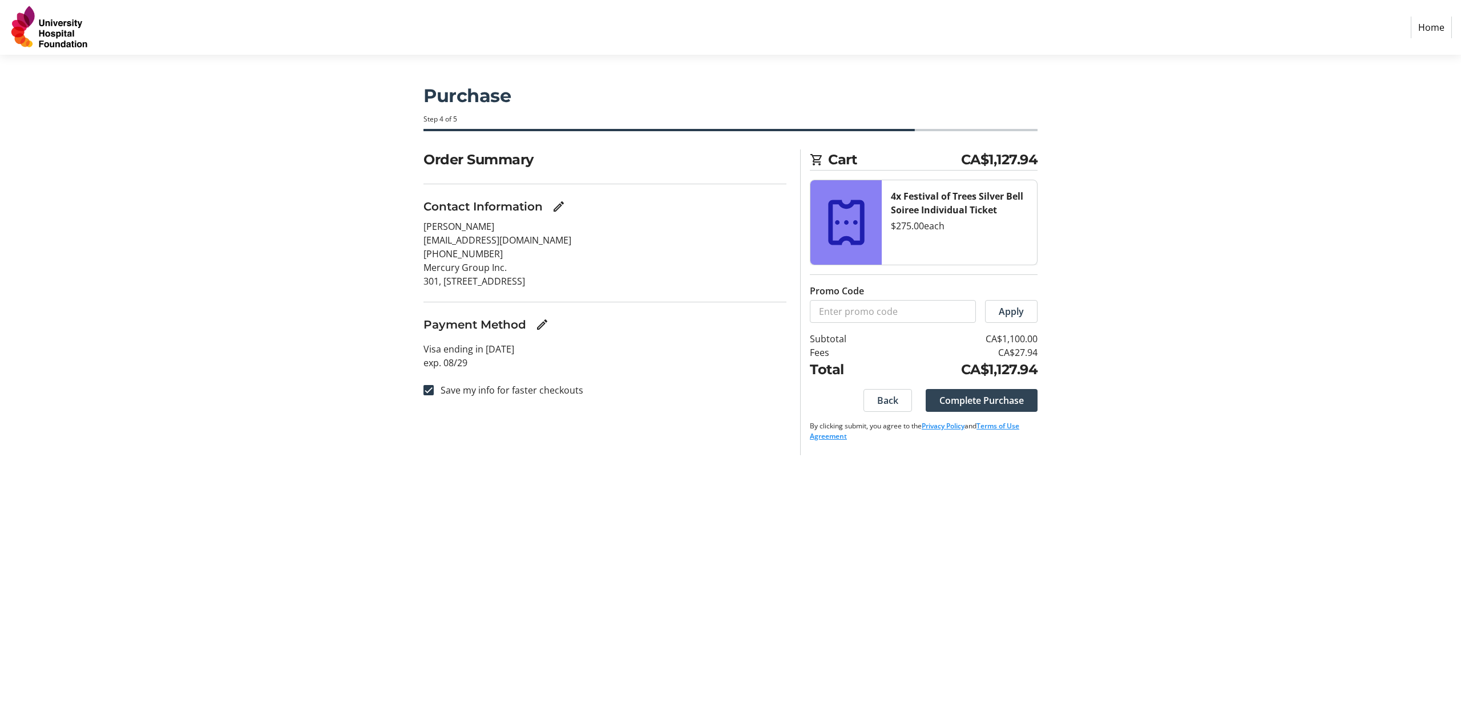
click at [964, 393] on span at bounding box center [981, 400] width 112 height 27
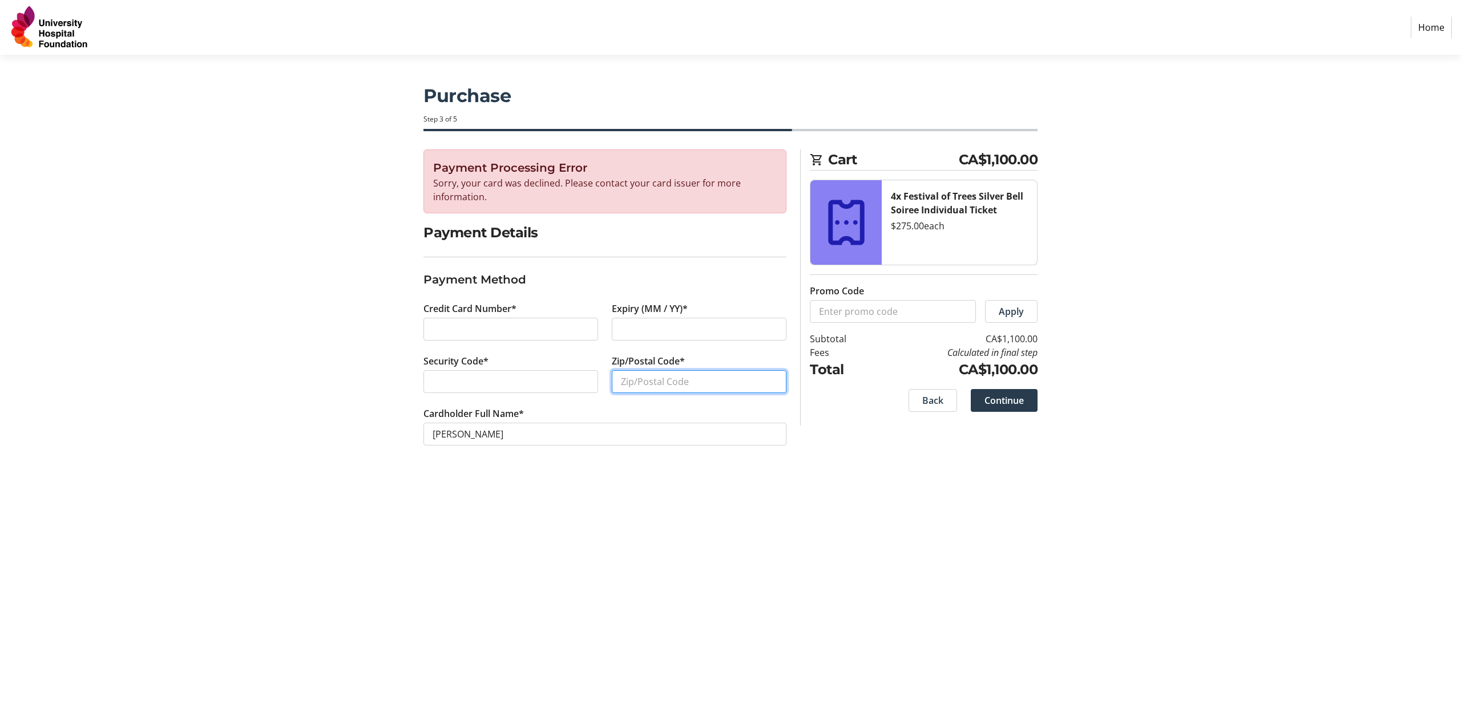
click at [652, 381] on input "Zip/Postal Code*" at bounding box center [699, 381] width 175 height 23
type input "t5k0c6"
click at [904, 469] on div "Payment Processing Error Sorry, your card was declined. Please contact your car…" at bounding box center [730, 310] width 753 height 323
click at [990, 396] on span "Continue" at bounding box center [1003, 401] width 39 height 14
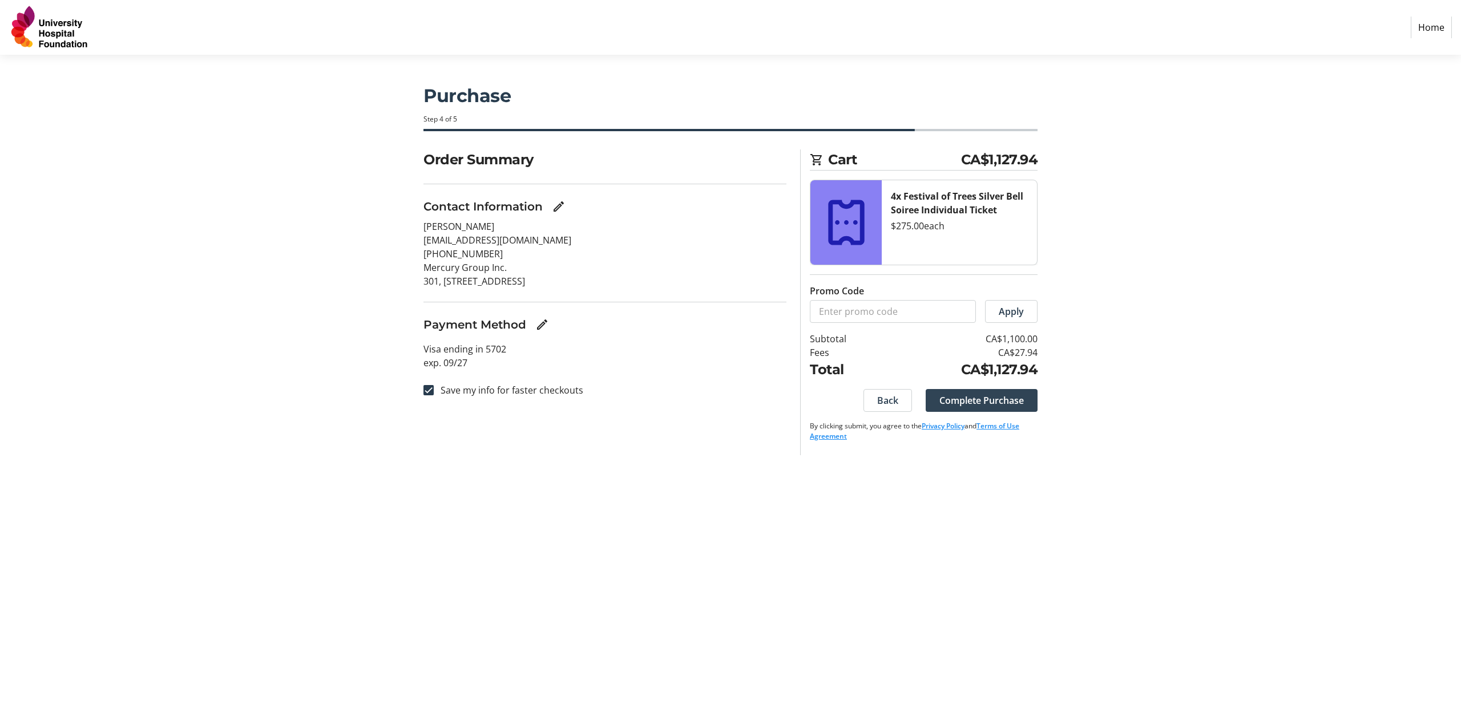
click at [981, 407] on span at bounding box center [981, 400] width 112 height 27
